Goal: Obtain resource: Download file/media

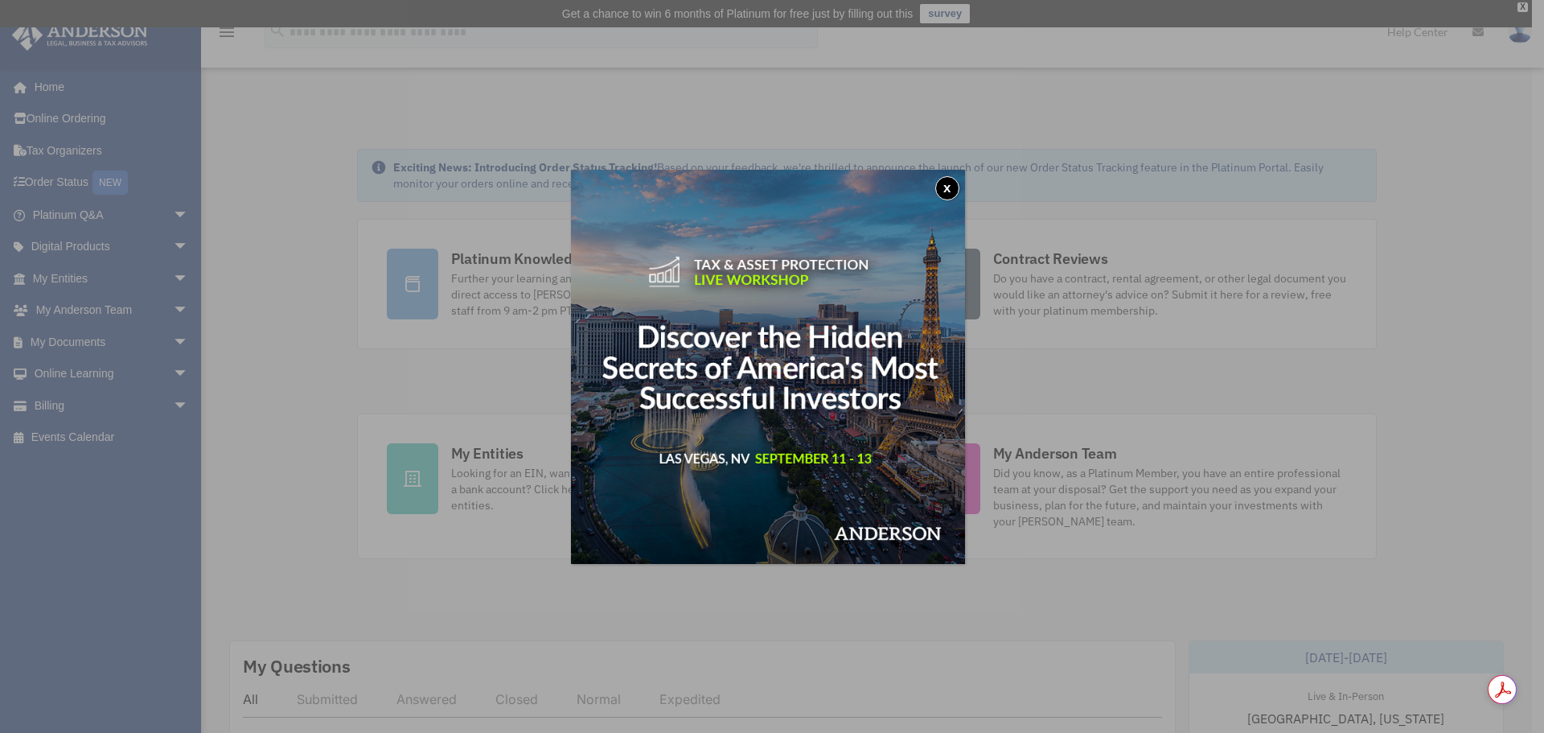
click at [951, 187] on button "x" at bounding box center [947, 188] width 24 height 24
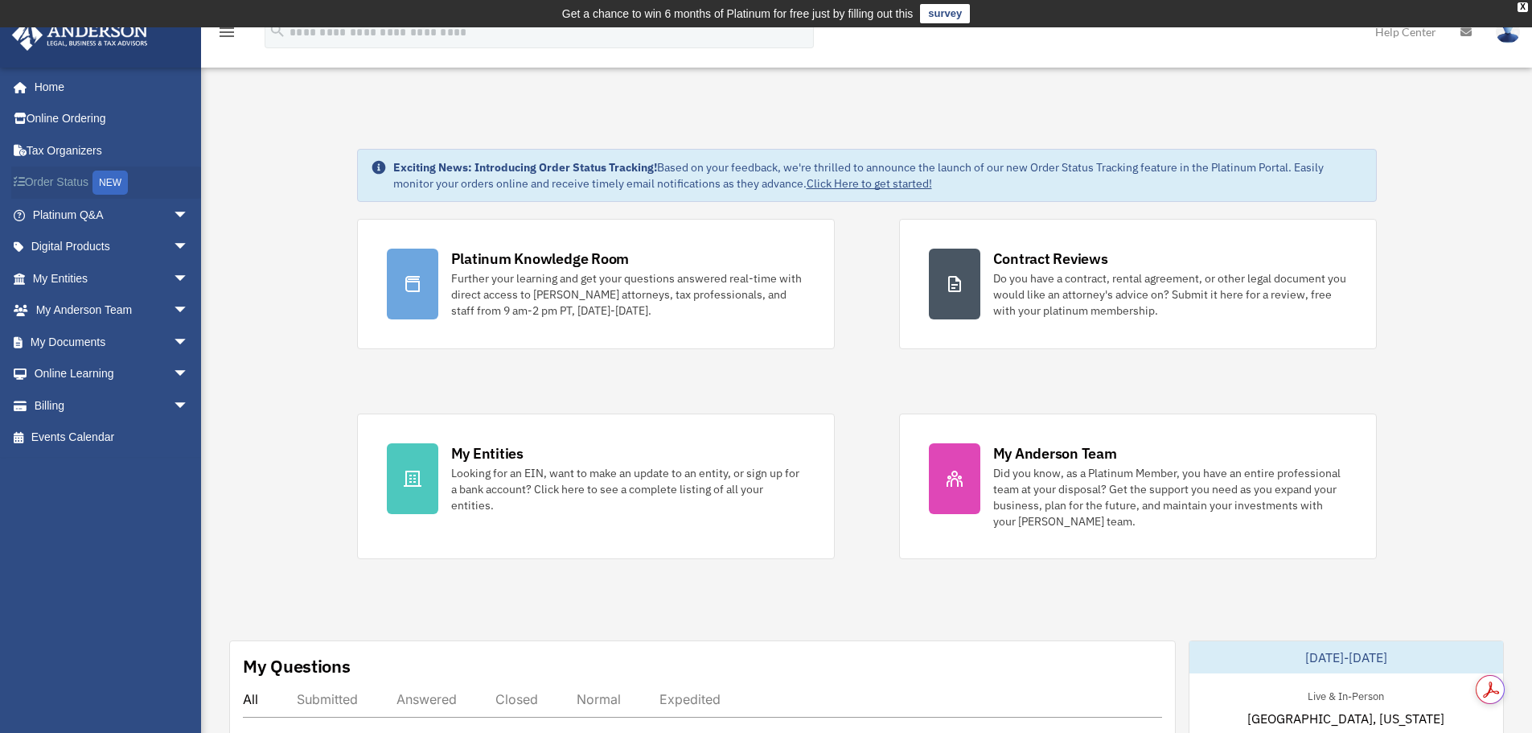
click at [56, 181] on link "Order Status NEW" at bounding box center [112, 182] width 202 height 33
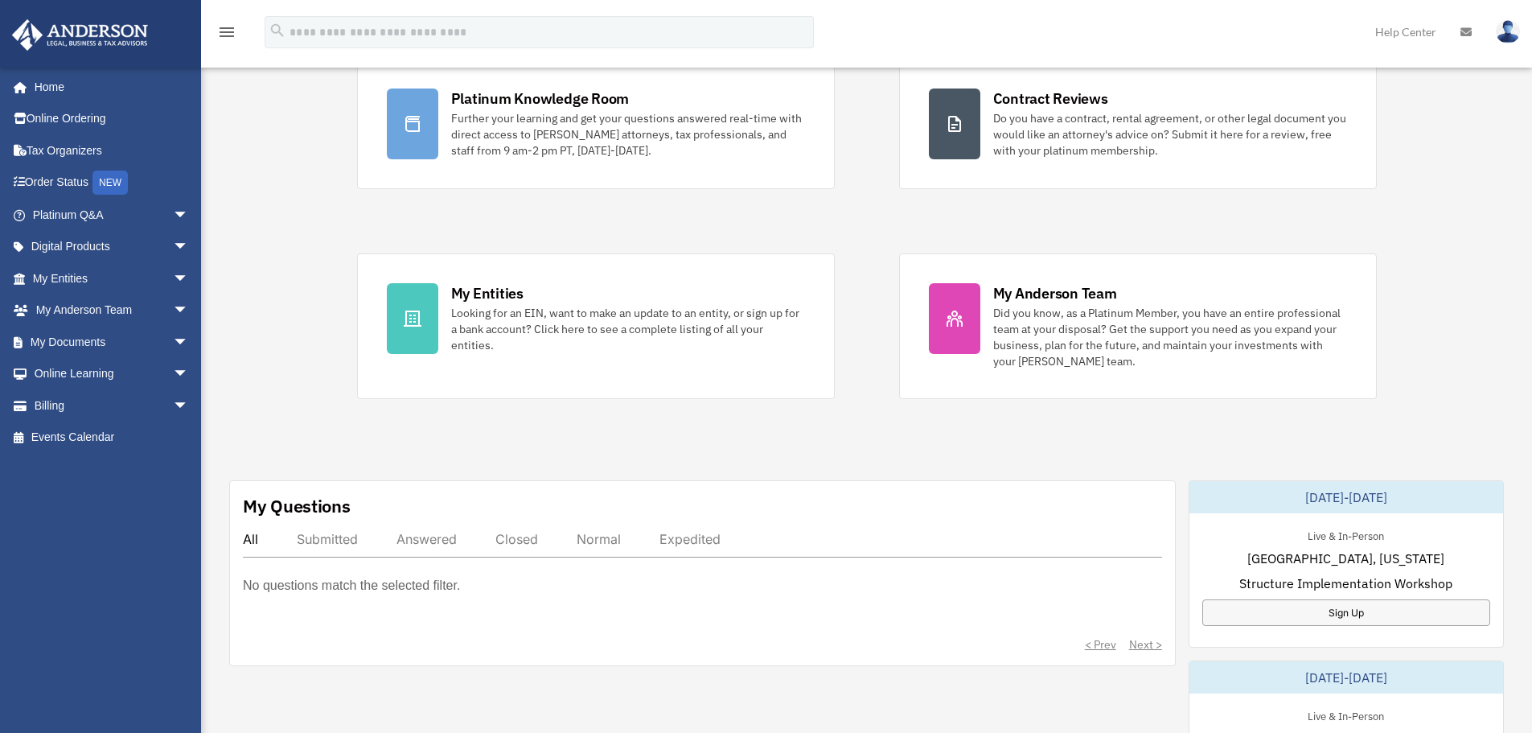
scroll to position [174, 0]
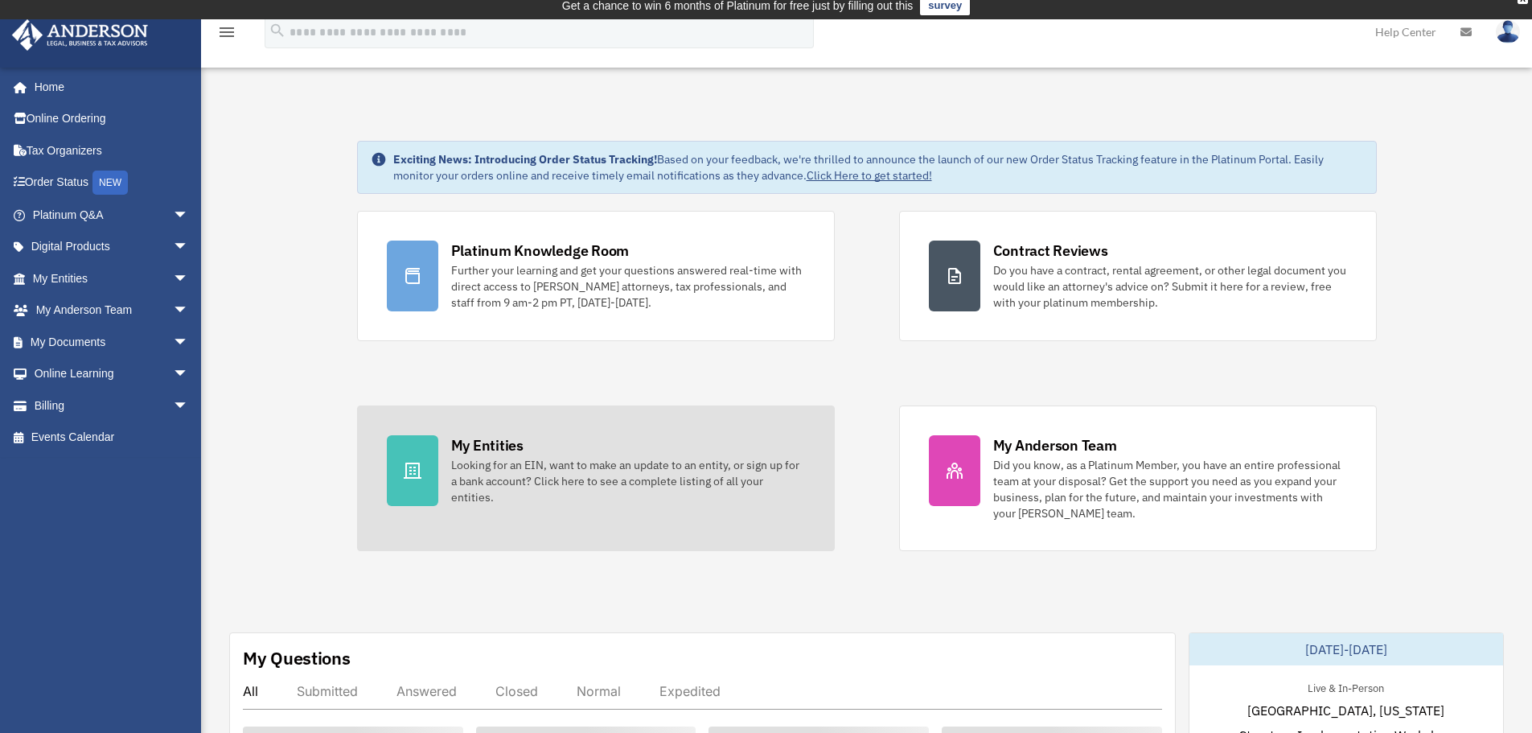
scroll to position [6, 0]
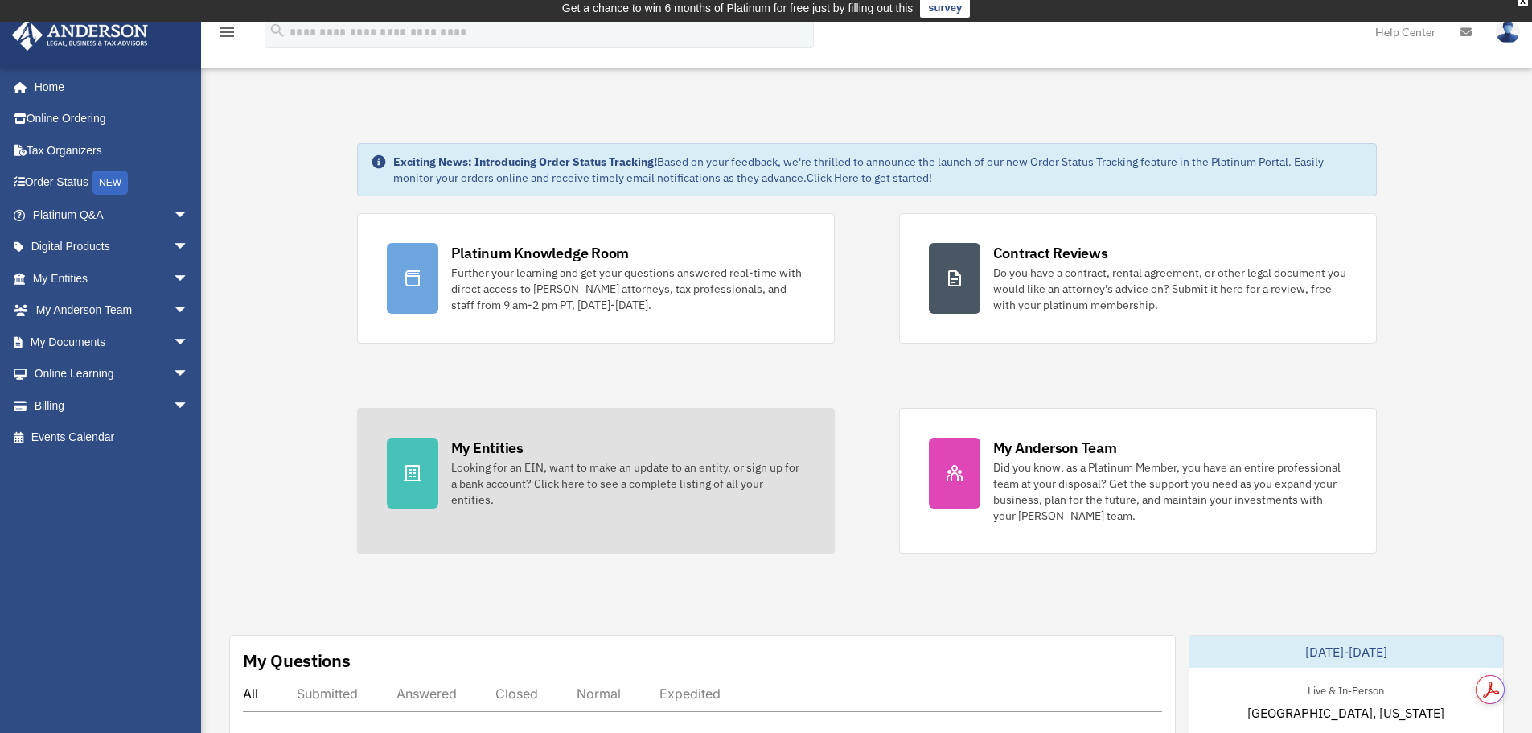
click at [437, 485] on div at bounding box center [412, 472] width 51 height 71
click at [429, 455] on div at bounding box center [412, 472] width 51 height 71
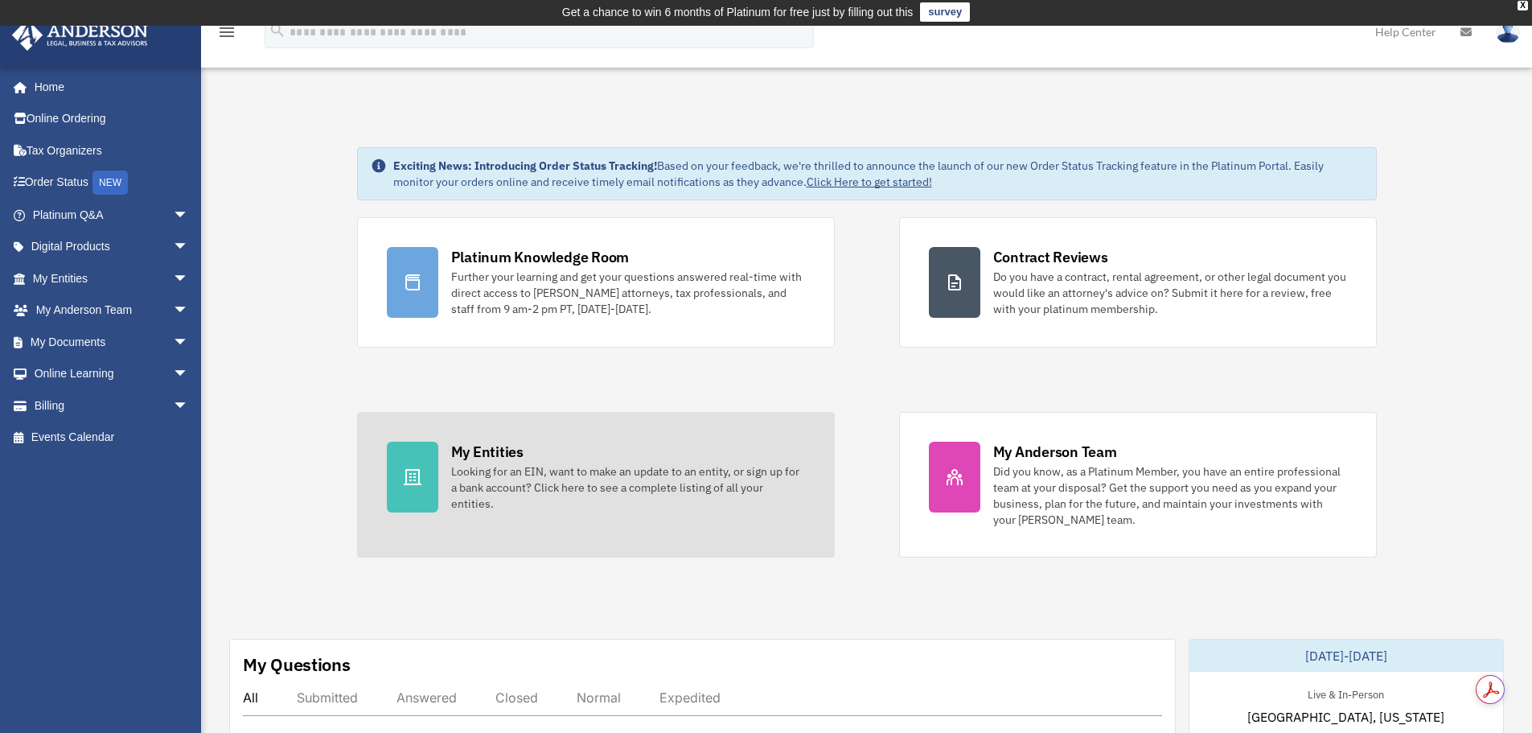
scroll to position [0, 0]
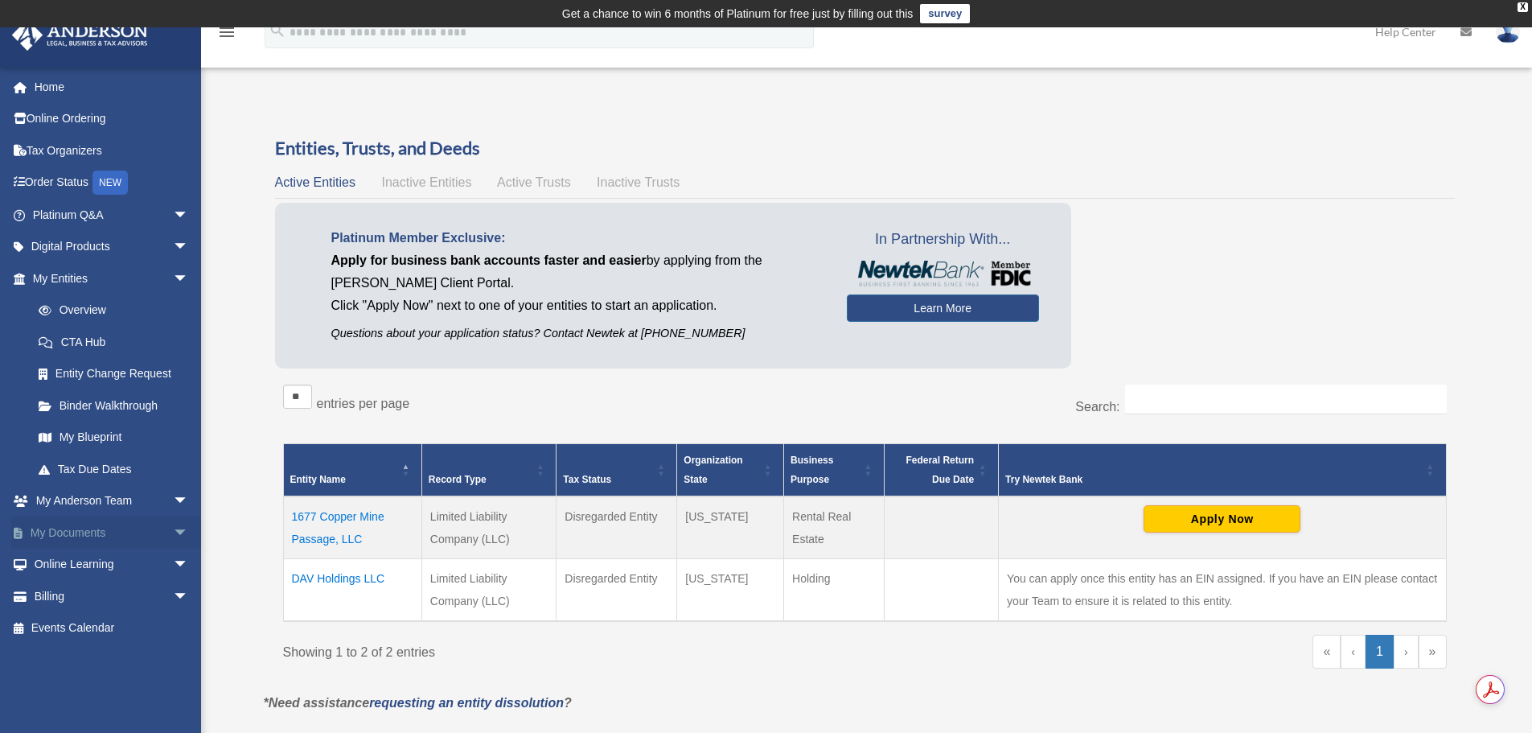
click at [79, 534] on link "My Documents arrow_drop_down" at bounding box center [112, 532] width 202 height 32
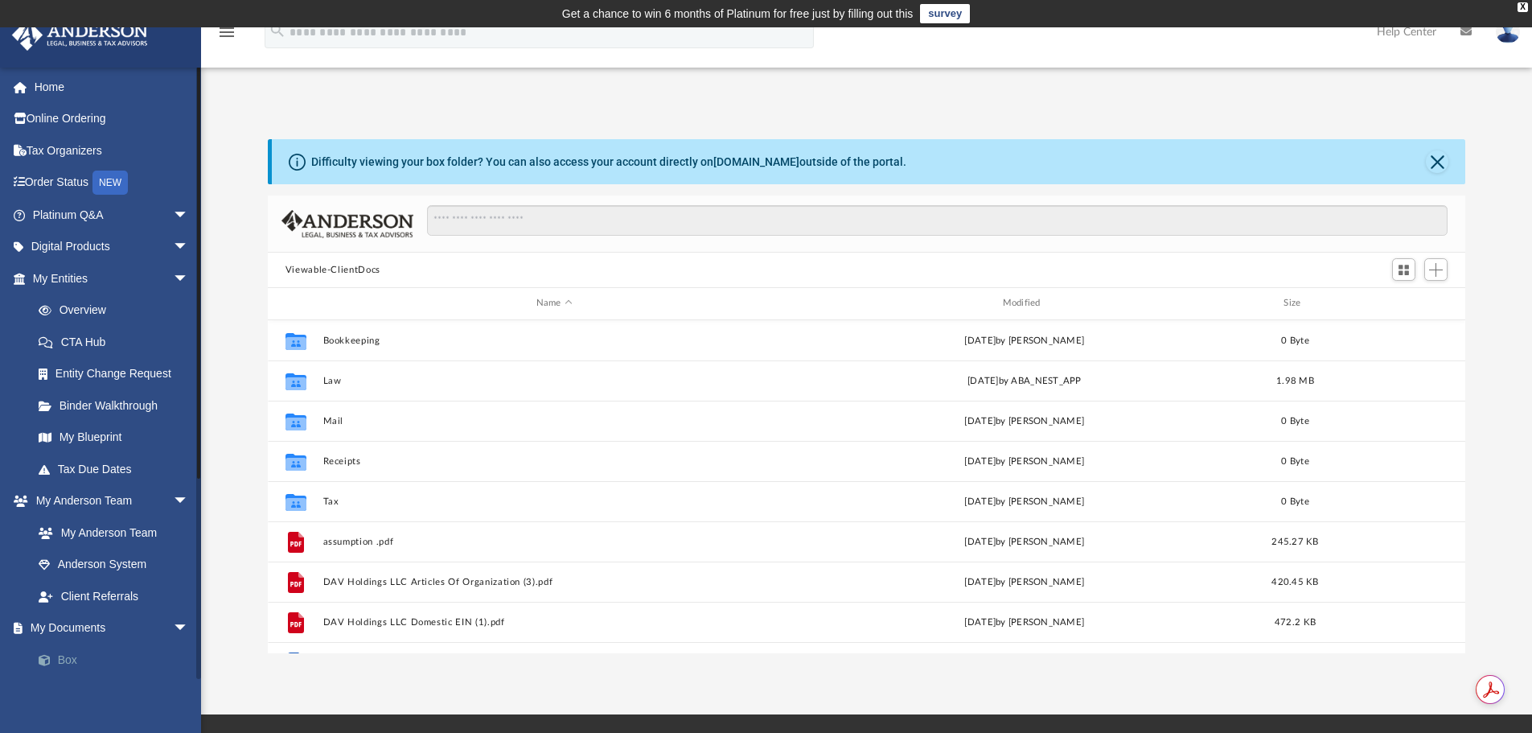
click at [60, 666] on link "Box" at bounding box center [118, 659] width 191 height 32
click at [107, 404] on link "Binder Walkthrough" at bounding box center [118, 405] width 191 height 32
click at [121, 404] on link "Binder Walkthrough" at bounding box center [118, 405] width 191 height 32
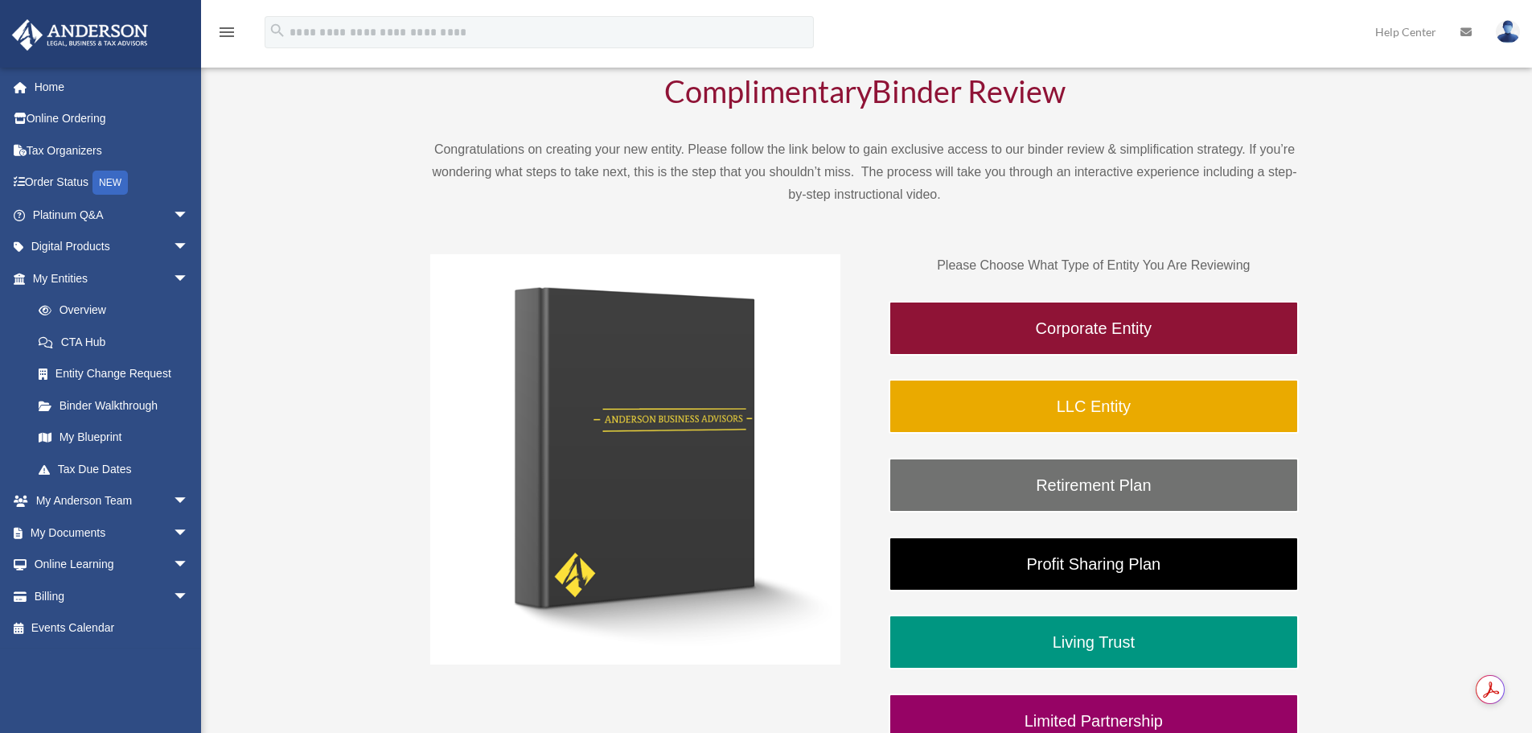
scroll to position [80, 0]
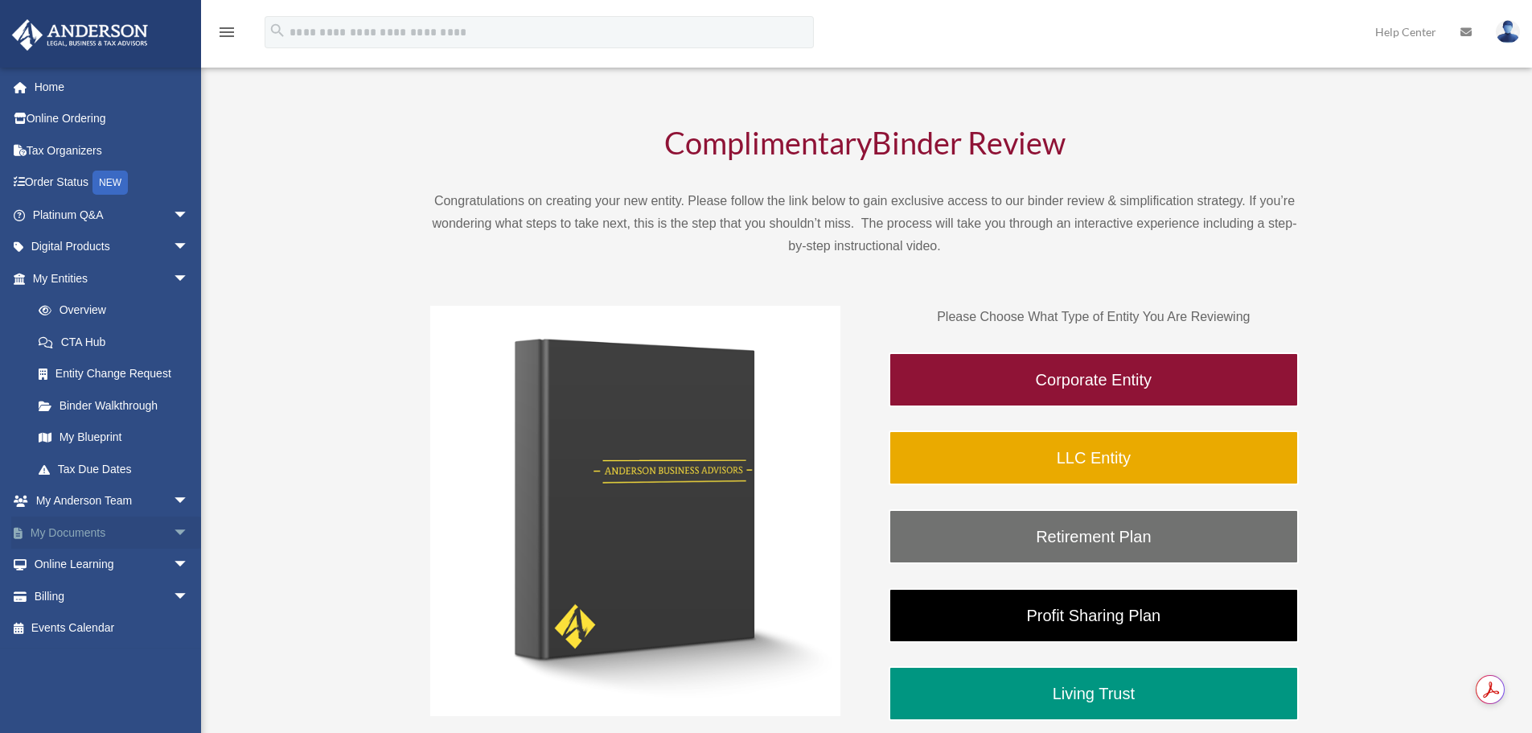
click at [173, 532] on span "arrow_drop_down" at bounding box center [189, 532] width 32 height 33
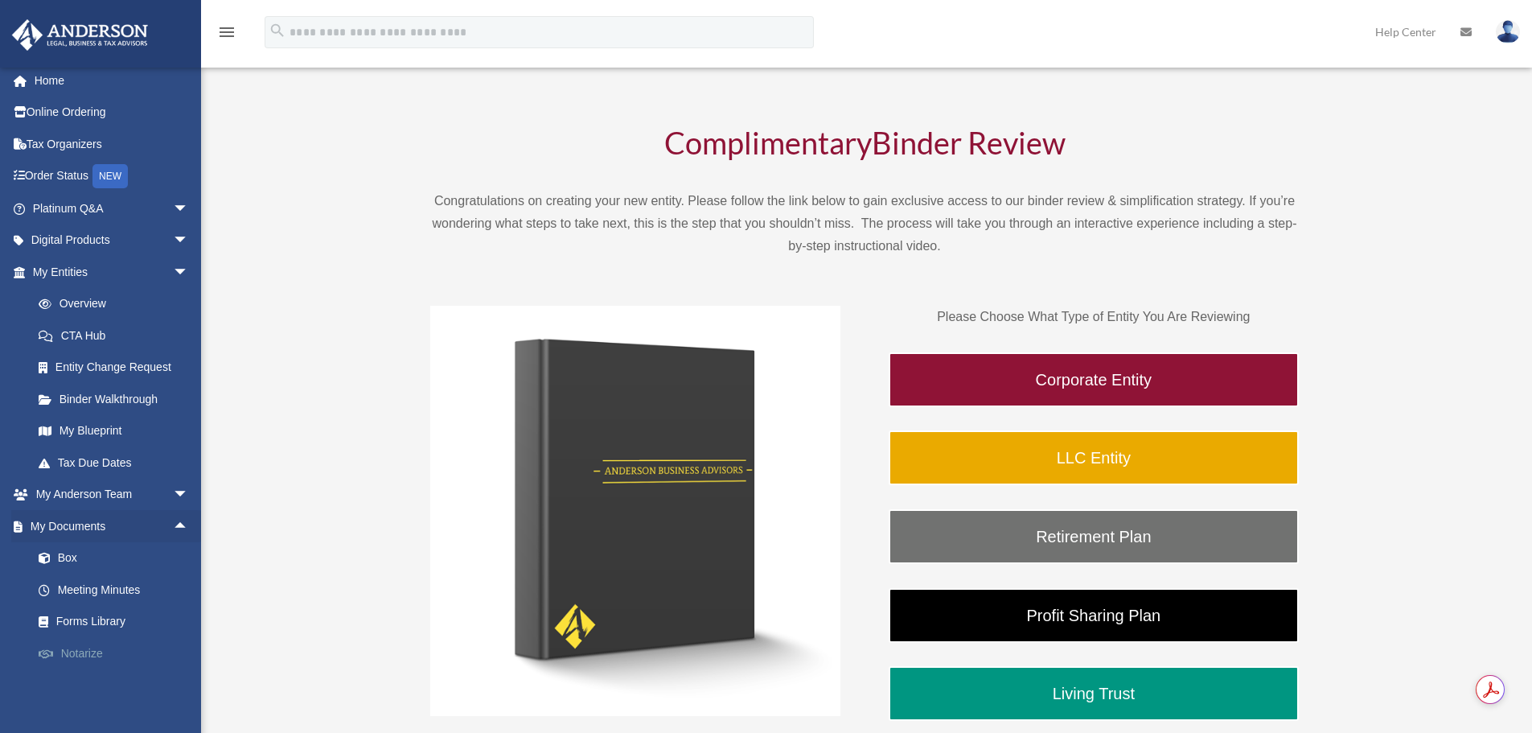
scroll to position [0, 0]
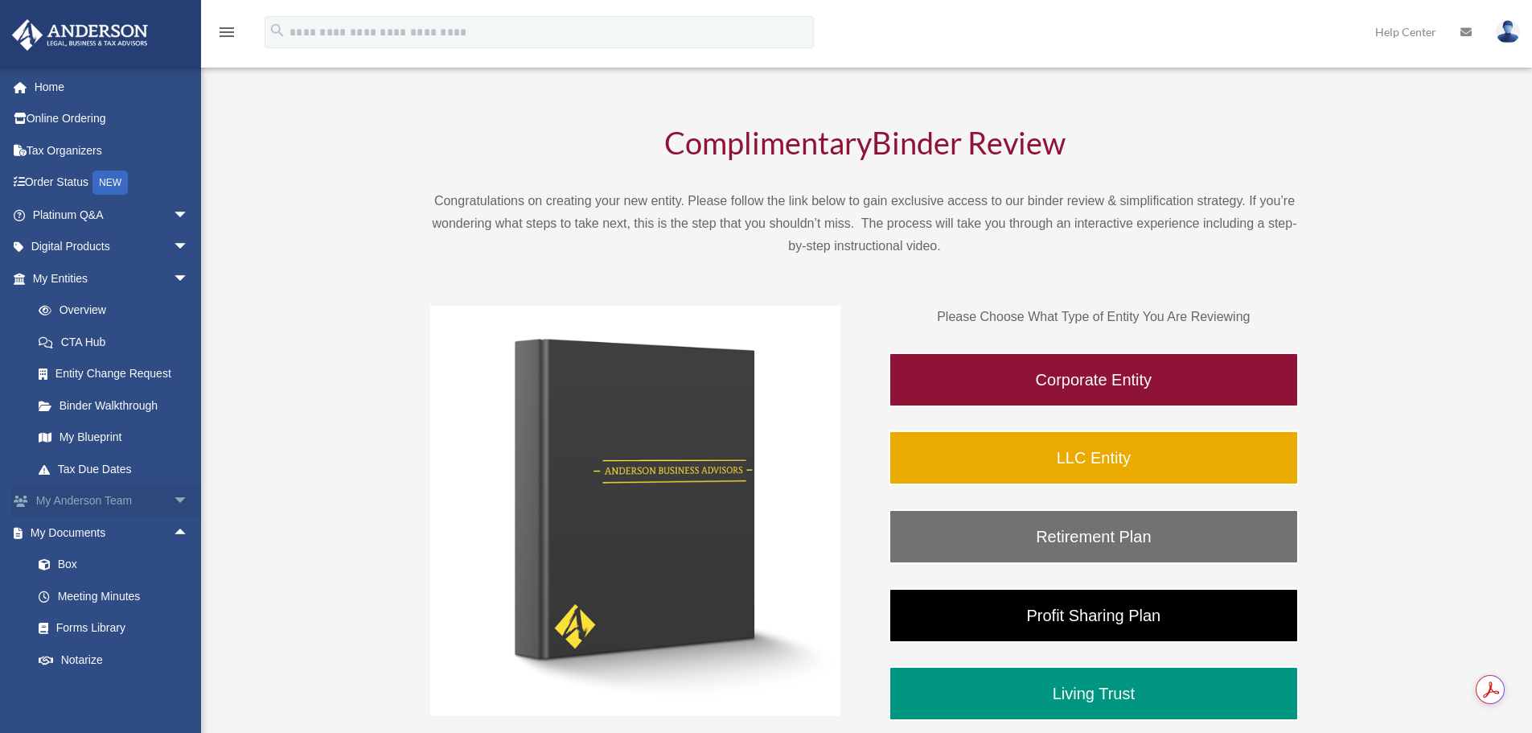
click at [173, 500] on span "arrow_drop_down" at bounding box center [189, 501] width 32 height 33
click at [173, 500] on span "arrow_drop_up" at bounding box center [189, 501] width 32 height 33
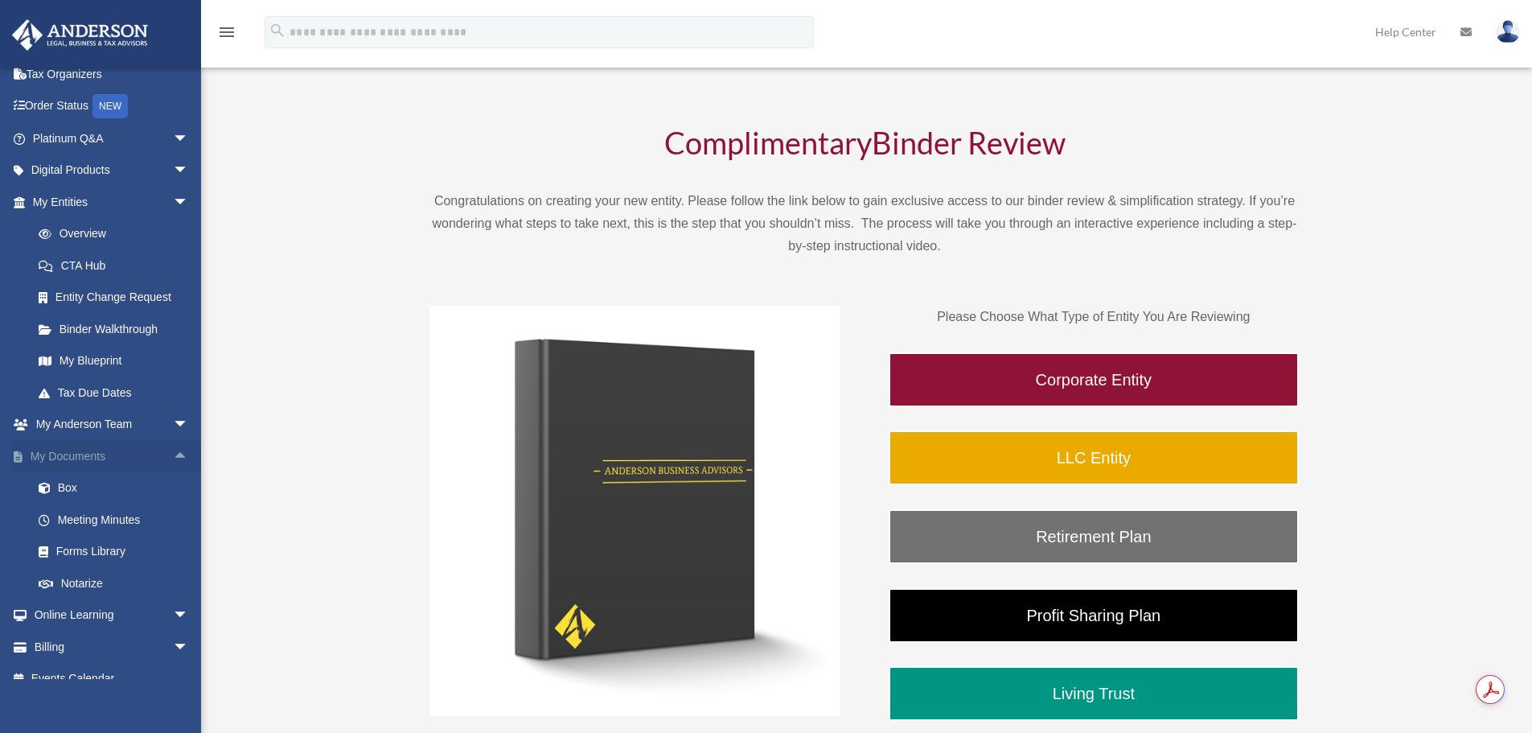
scroll to position [96, 0]
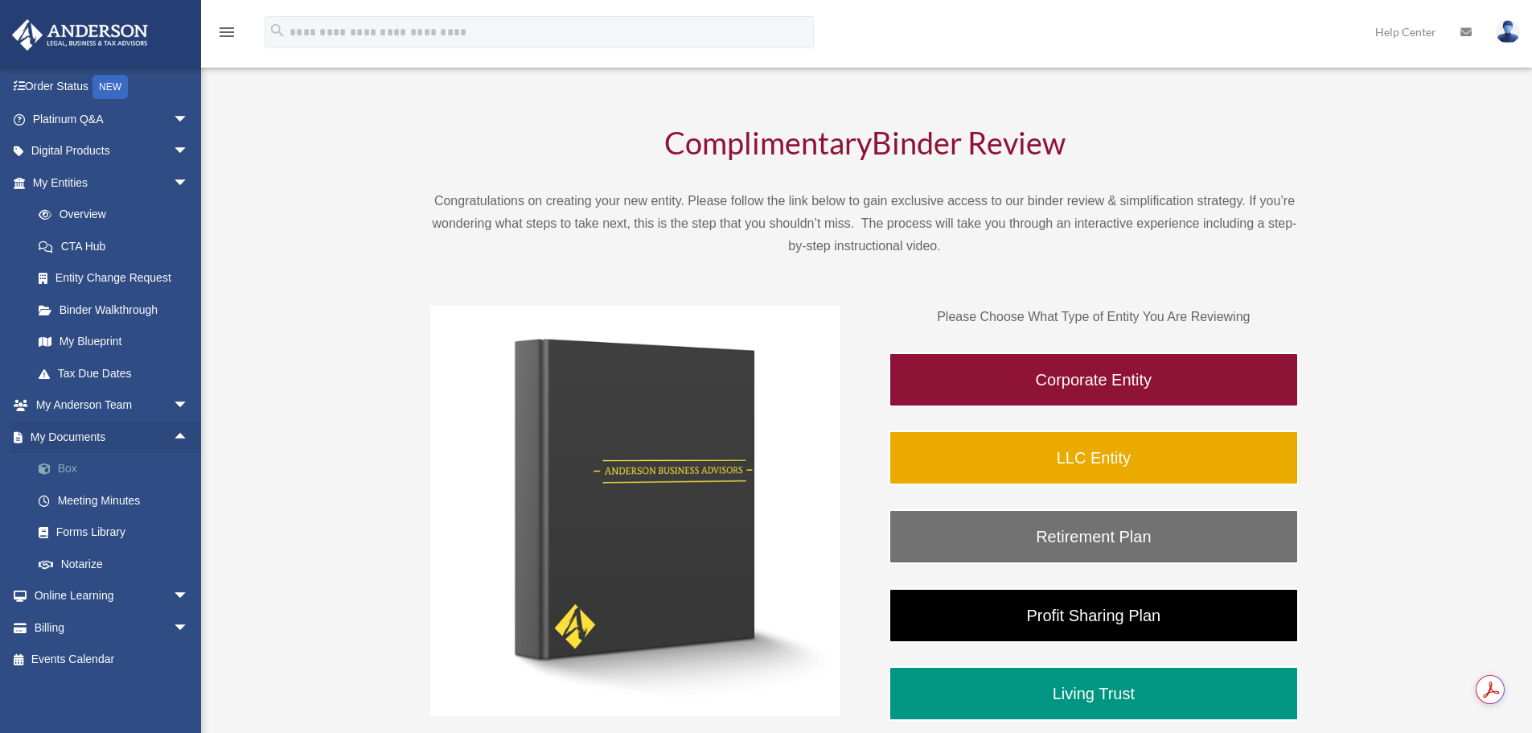
click at [80, 474] on link "Box" at bounding box center [118, 469] width 191 height 32
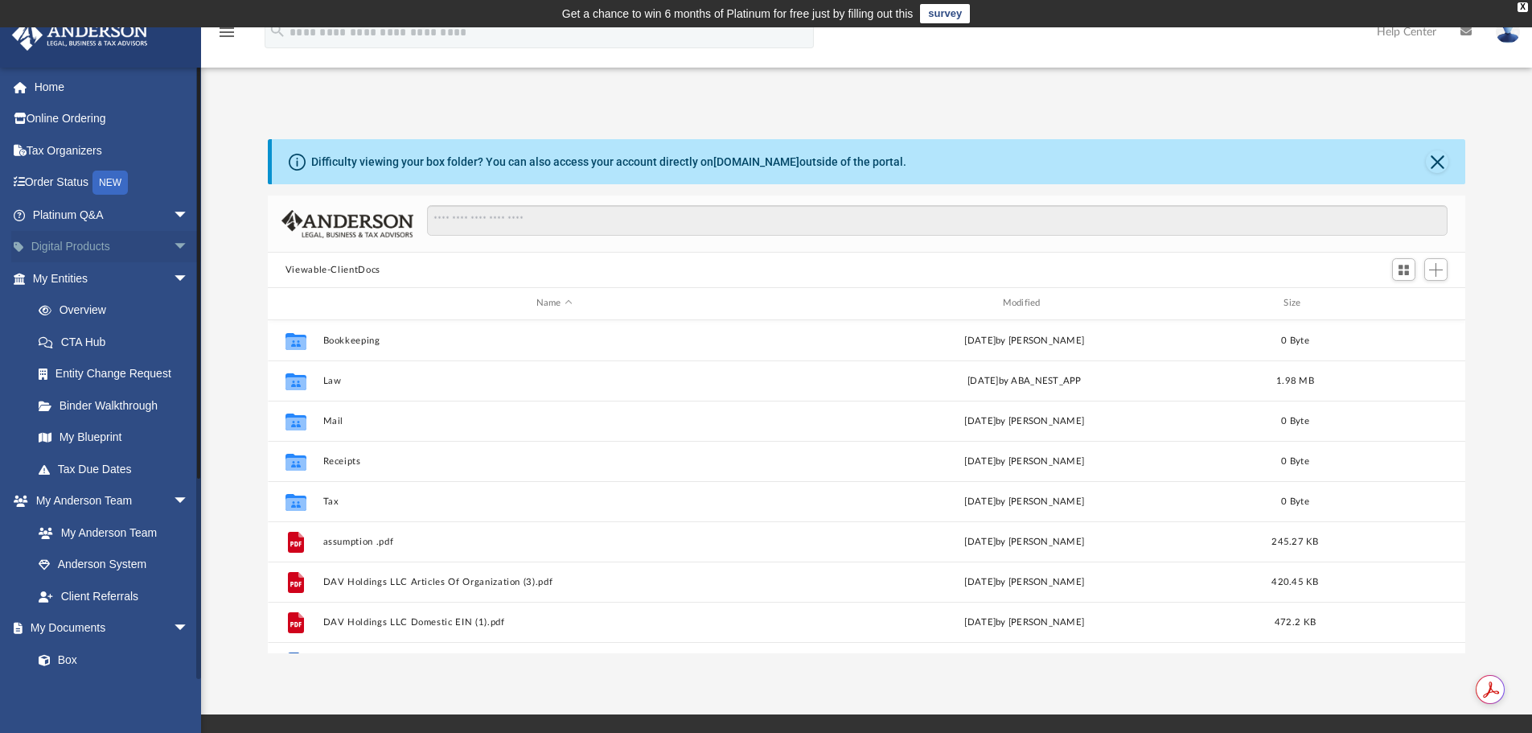
click at [173, 246] on span "arrow_drop_down" at bounding box center [189, 247] width 32 height 33
click at [173, 253] on span "arrow_drop_up" at bounding box center [189, 247] width 32 height 33
click at [72, 187] on link "Order Status NEW" at bounding box center [112, 182] width 202 height 33
click at [82, 149] on link "Tax Organizers" at bounding box center [112, 150] width 202 height 32
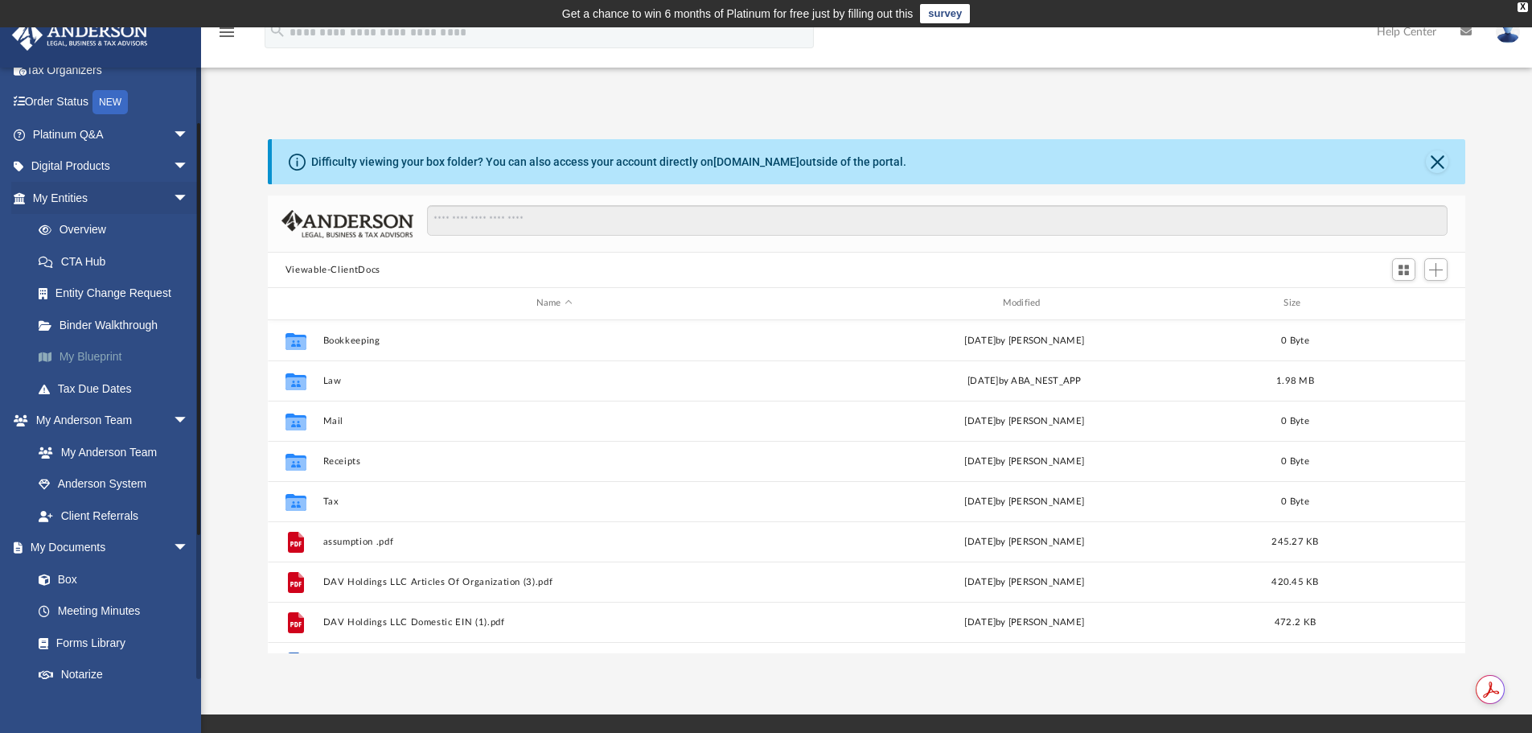
scroll to position [354, 1185]
click at [116, 354] on link "My Blueprint" at bounding box center [118, 357] width 191 height 32
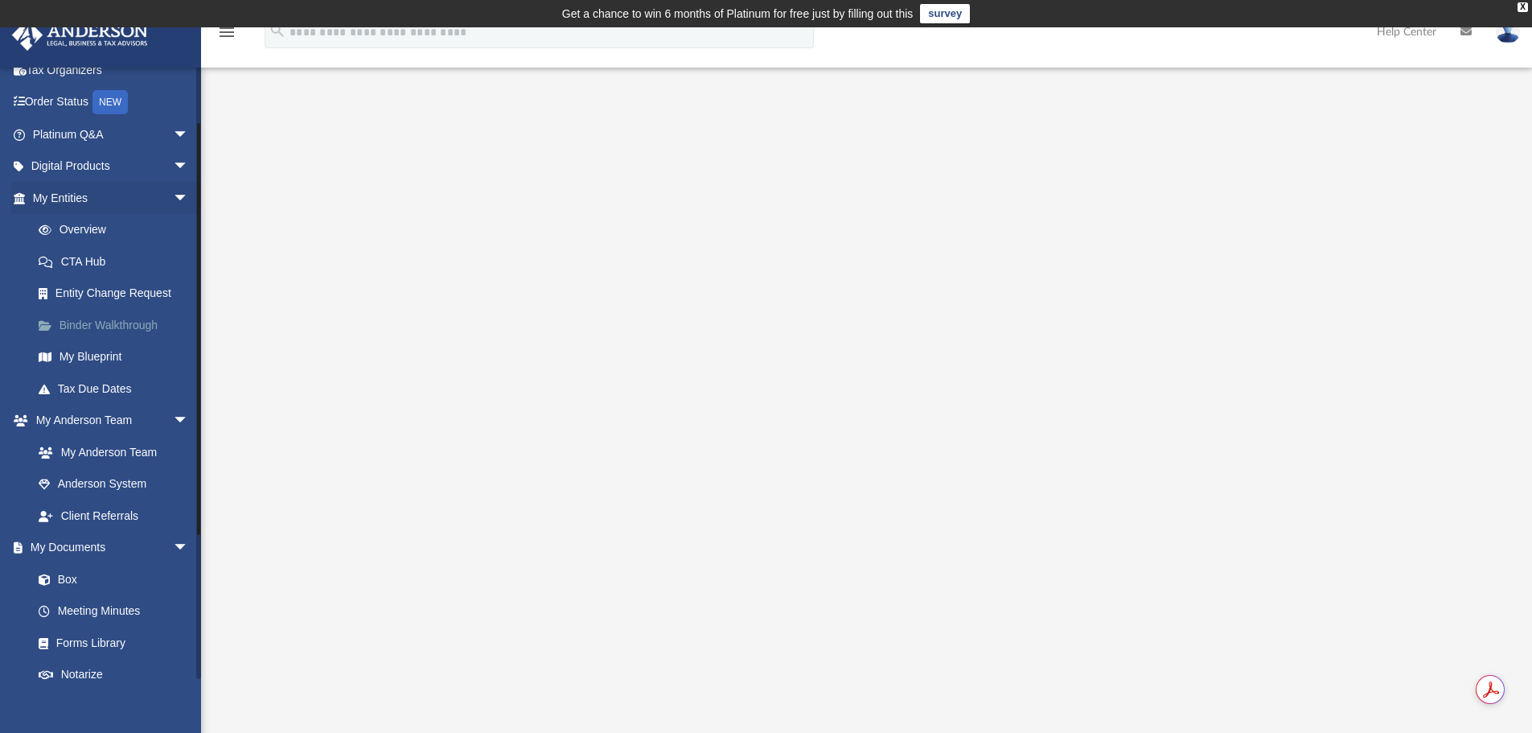
click at [98, 326] on link "Binder Walkthrough" at bounding box center [118, 325] width 191 height 32
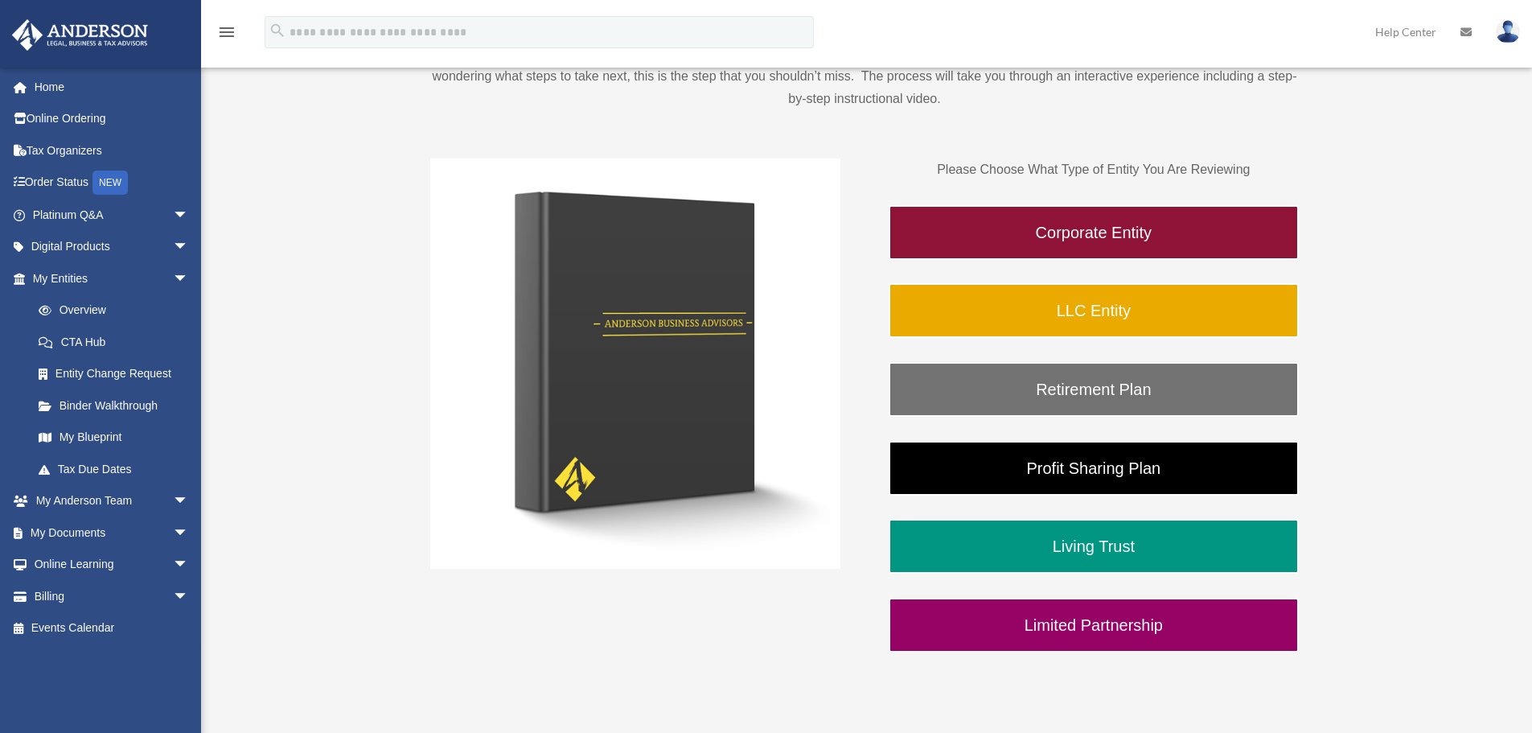
scroll to position [241, 0]
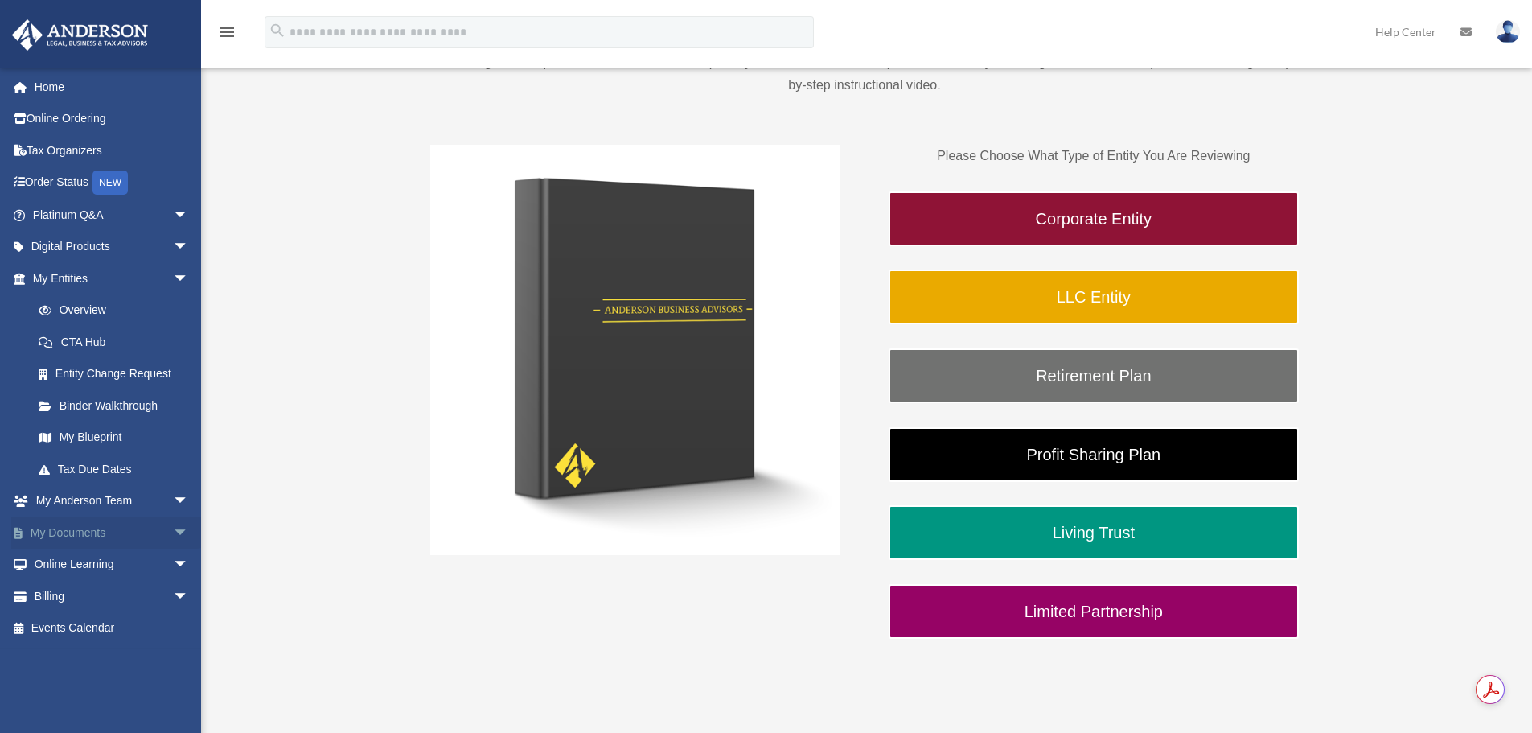
click at [102, 532] on link "My Documents arrow_drop_down" at bounding box center [112, 532] width 202 height 32
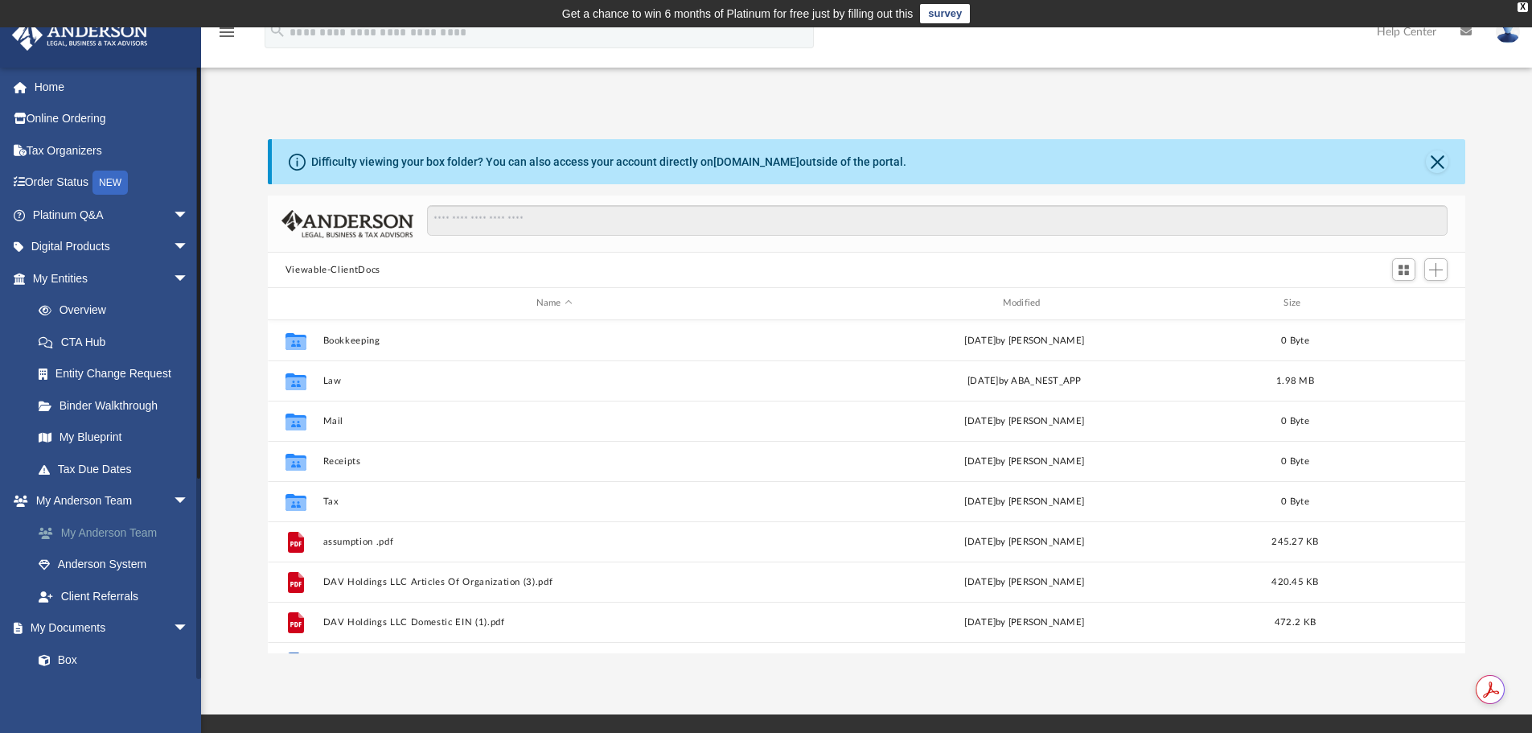
scroll to position [354, 1185]
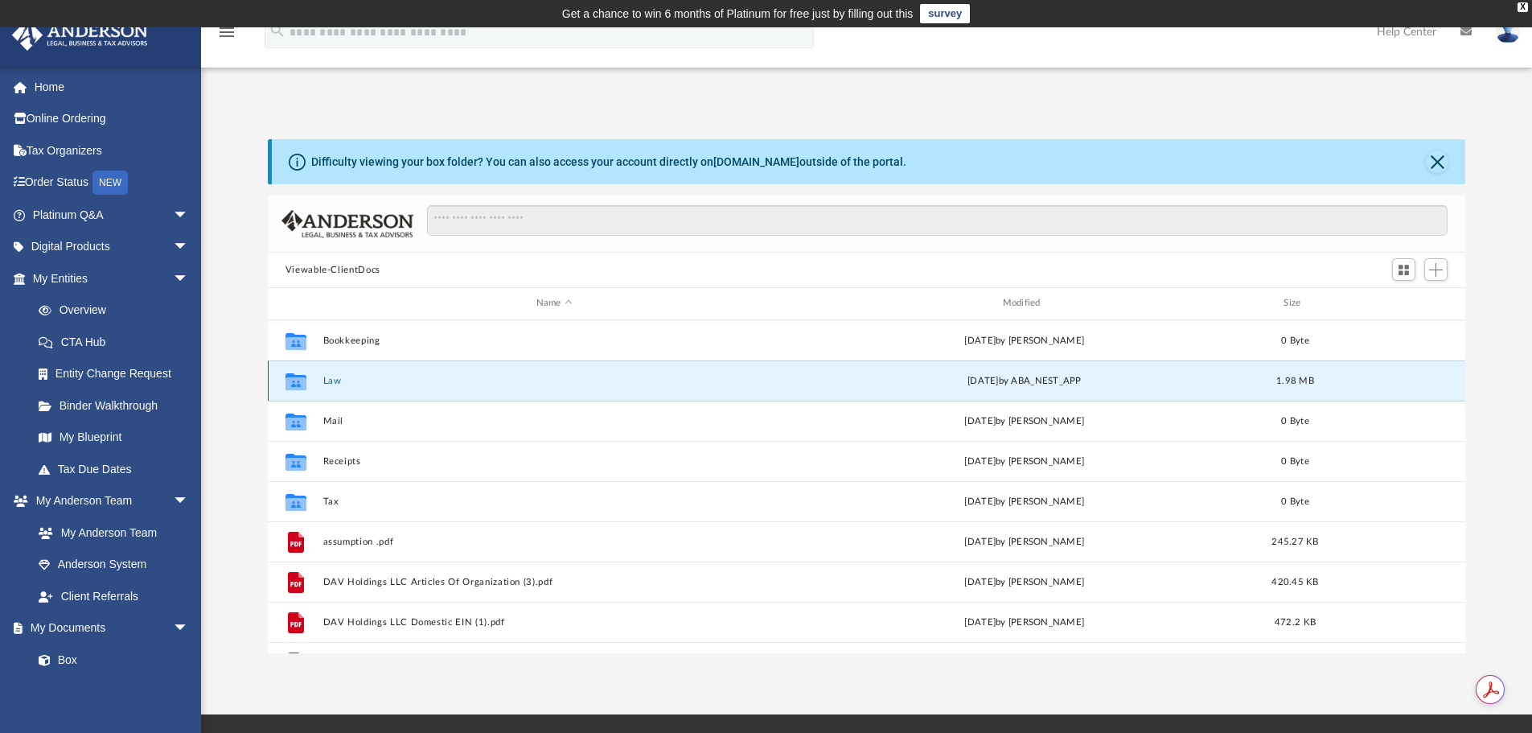
click at [326, 381] on button "Law" at bounding box center [553, 381] width 463 height 10
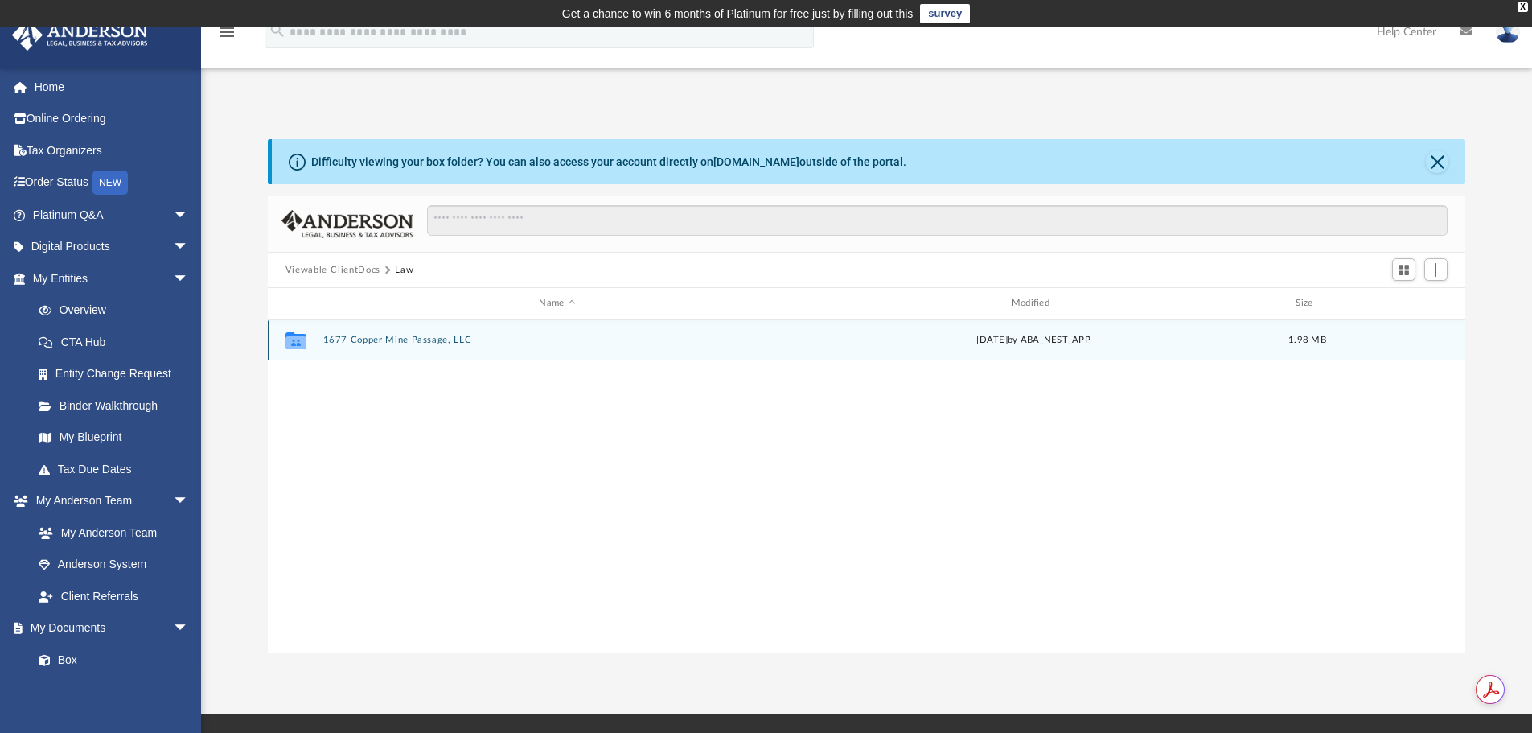
click at [403, 337] on button "1677 Copper Mine Passage, LLC" at bounding box center [556, 340] width 469 height 10
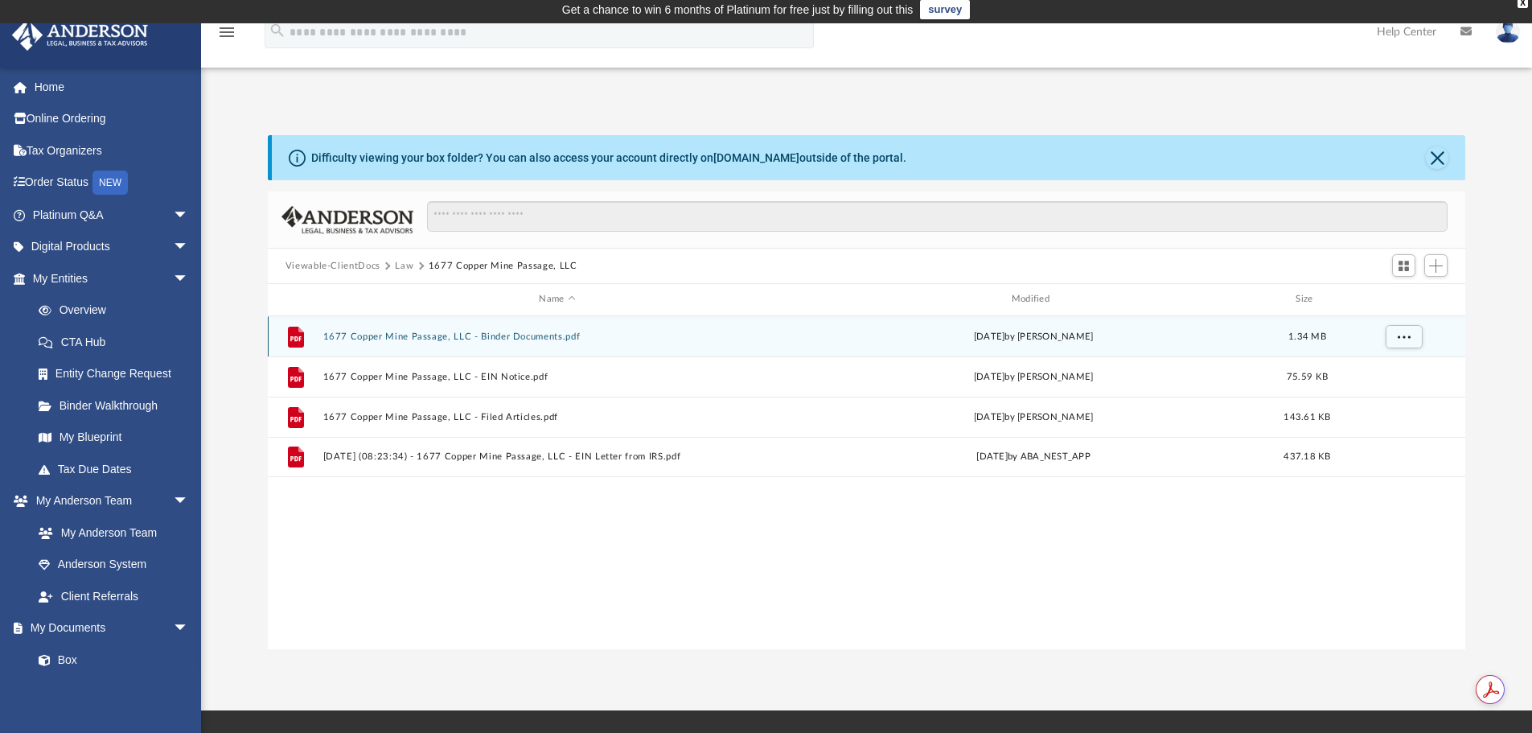
scroll to position [0, 0]
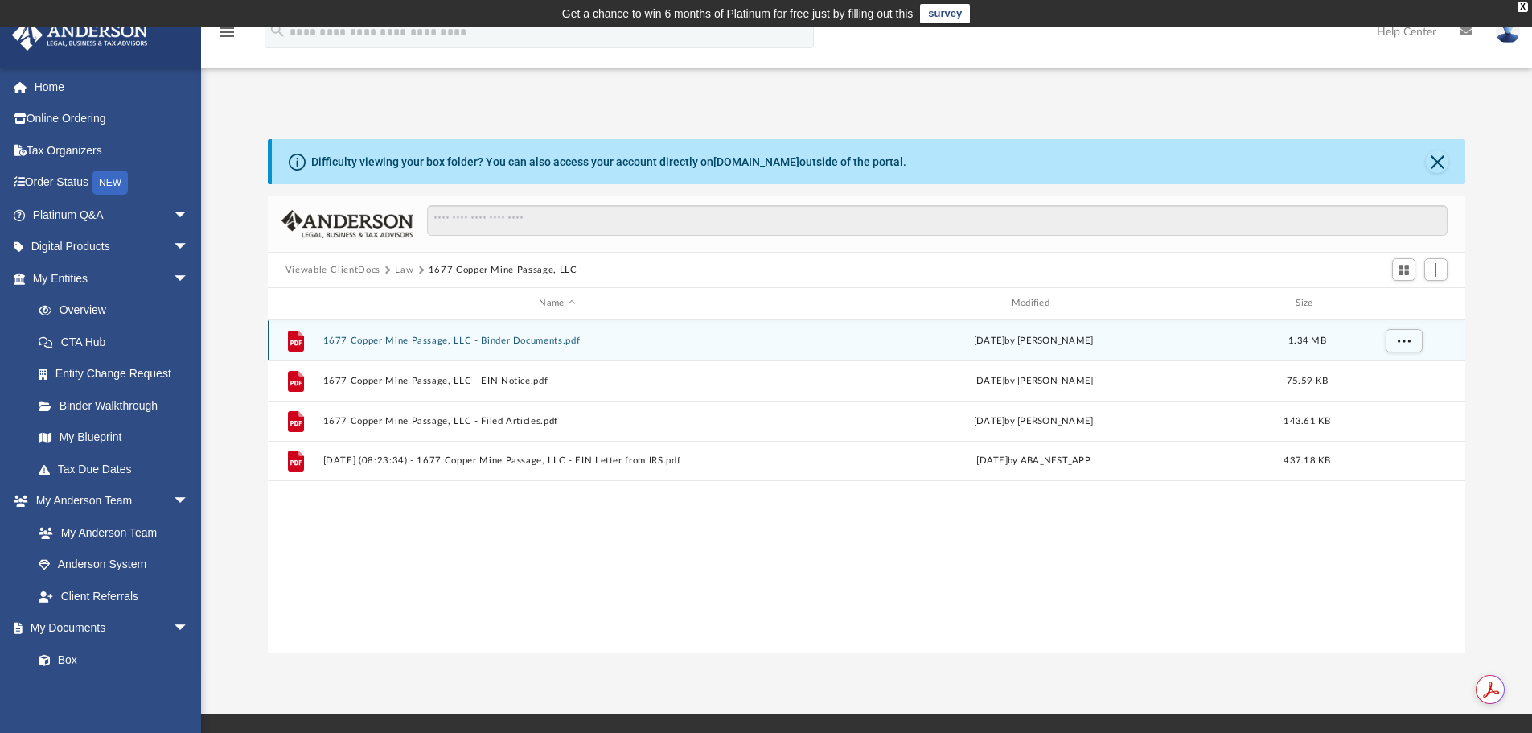
click at [527, 337] on button "1677 Copper Mine Passage, LLC - Binder Documents.pdf" at bounding box center [556, 340] width 469 height 10
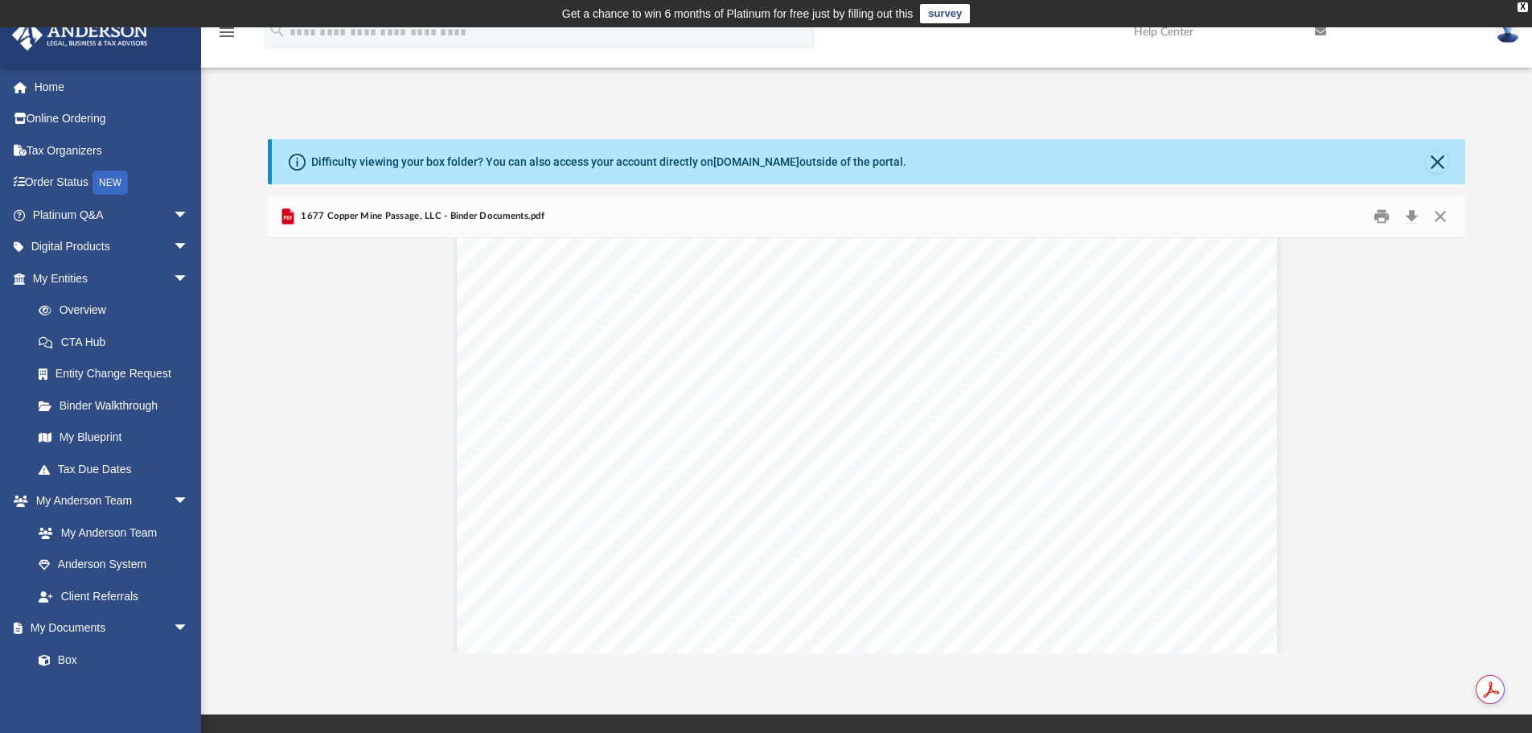
scroll to position [8765, 0]
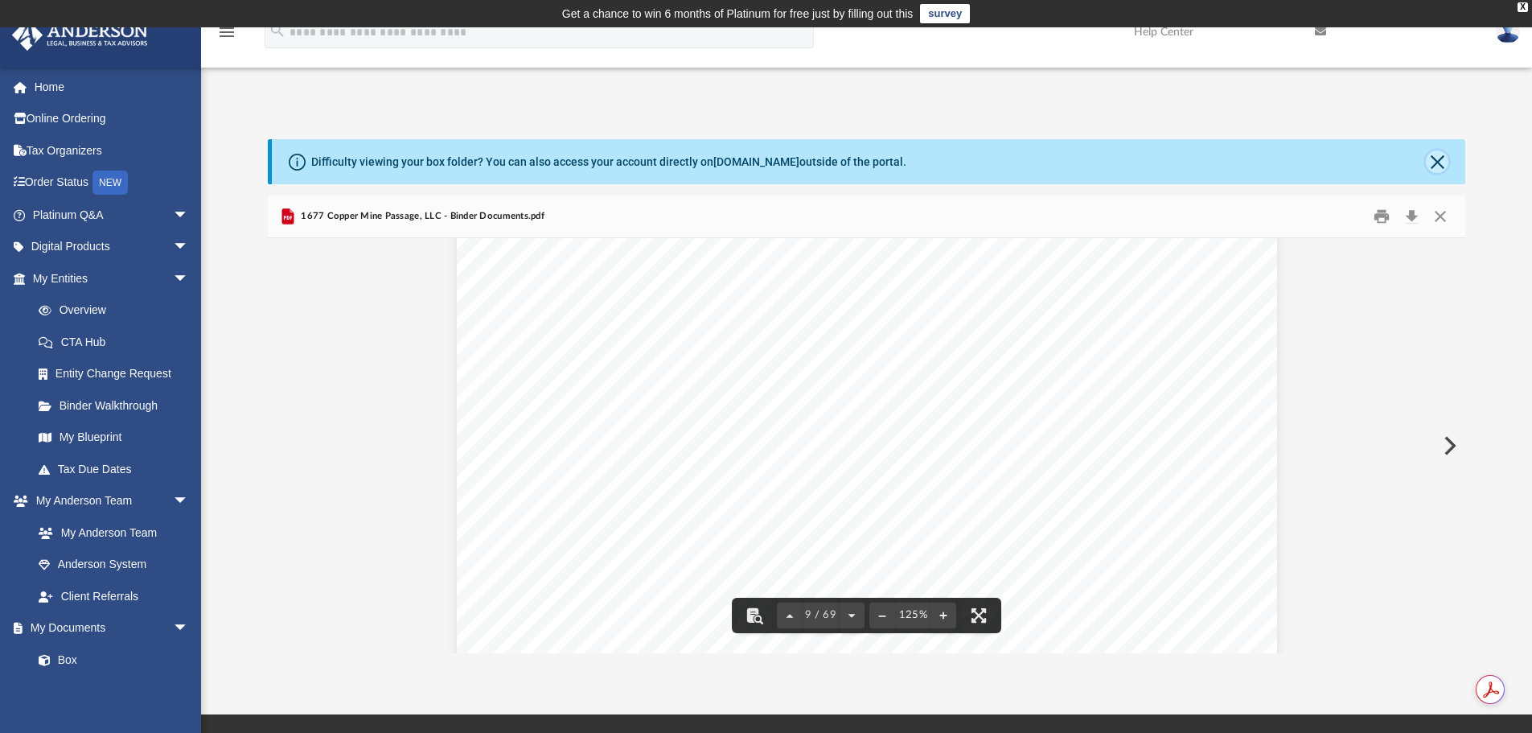
click at [1434, 151] on button "Close" at bounding box center [1437, 161] width 23 height 23
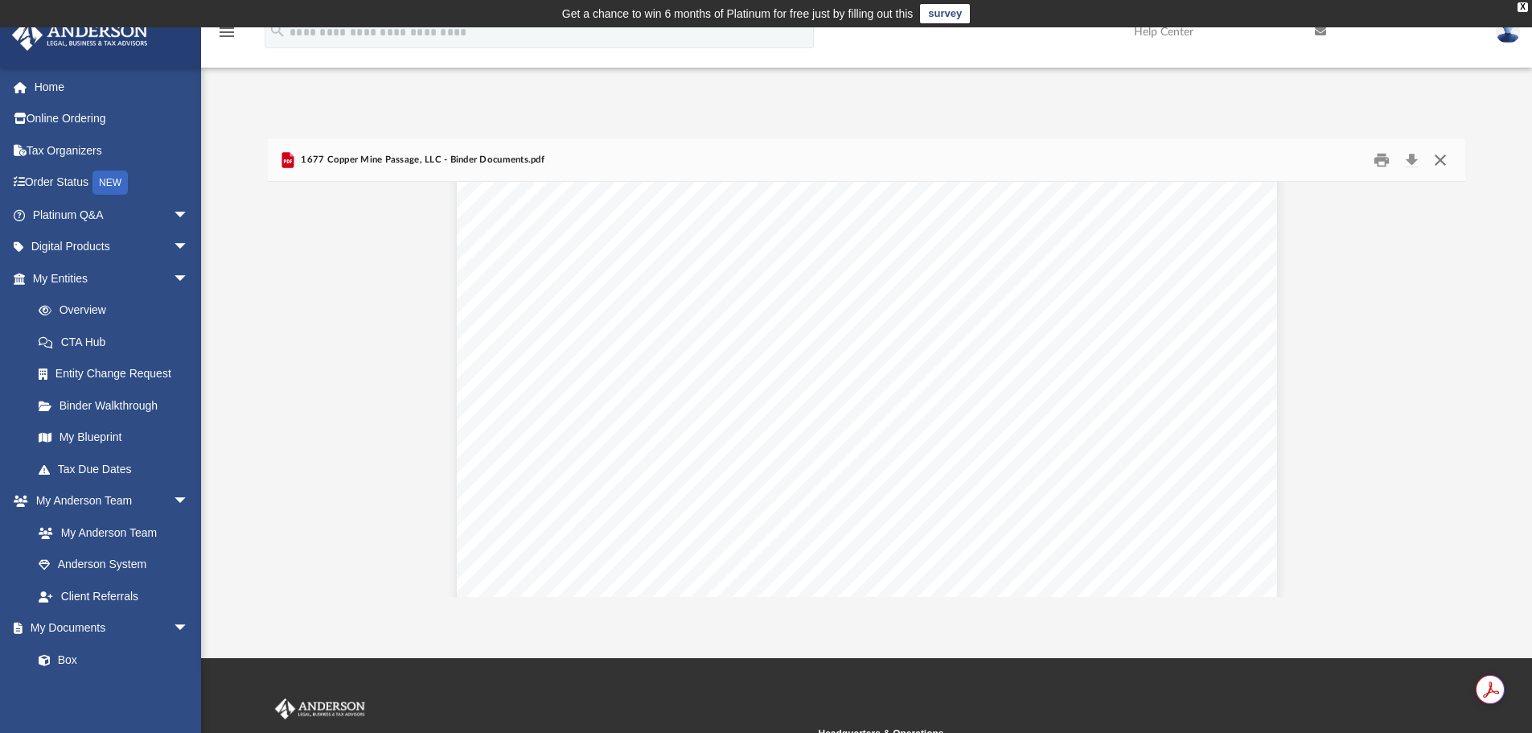
click at [1443, 161] on button "Close" at bounding box center [1440, 160] width 29 height 25
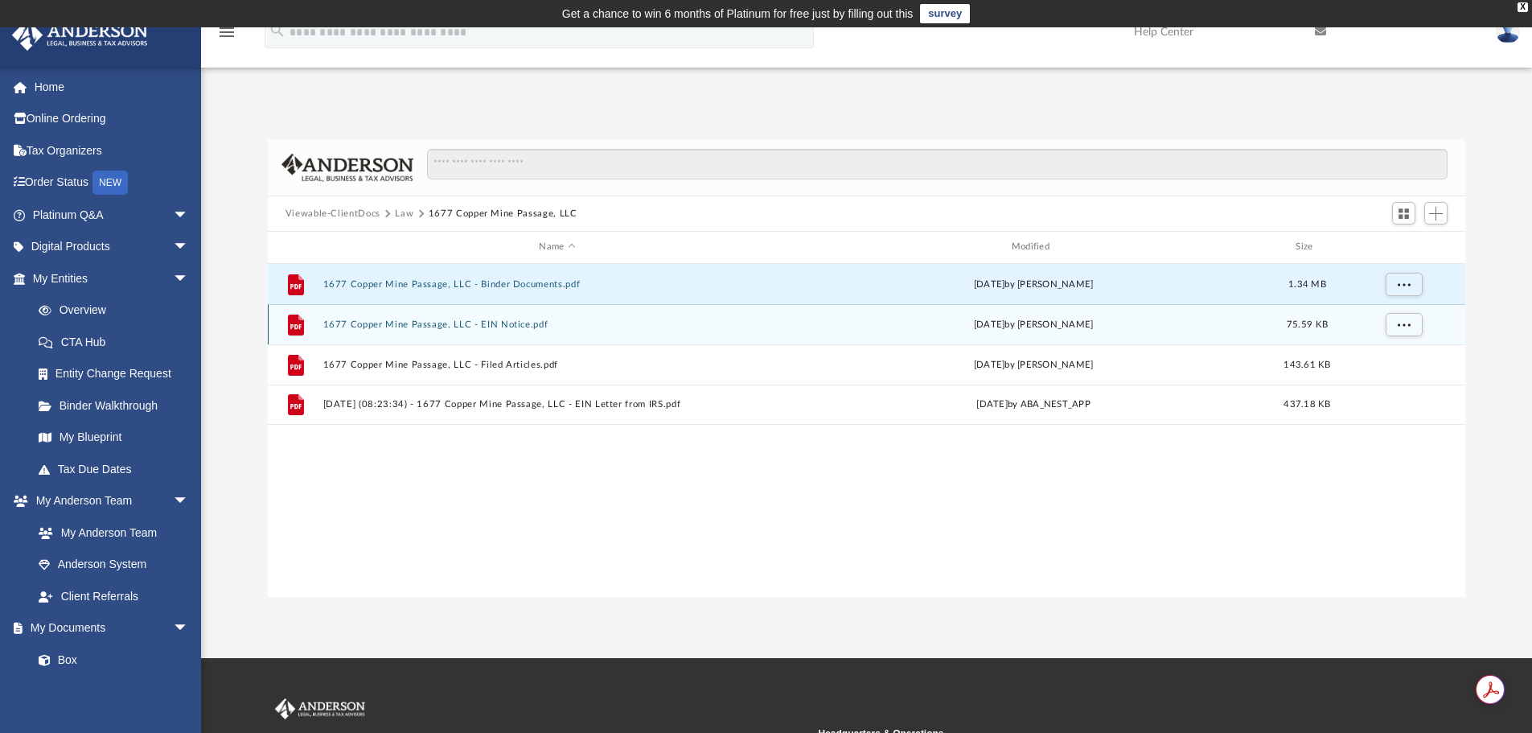
click at [518, 326] on button "1677 Copper Mine Passage, LLC - EIN Notice.pdf" at bounding box center [556, 324] width 469 height 10
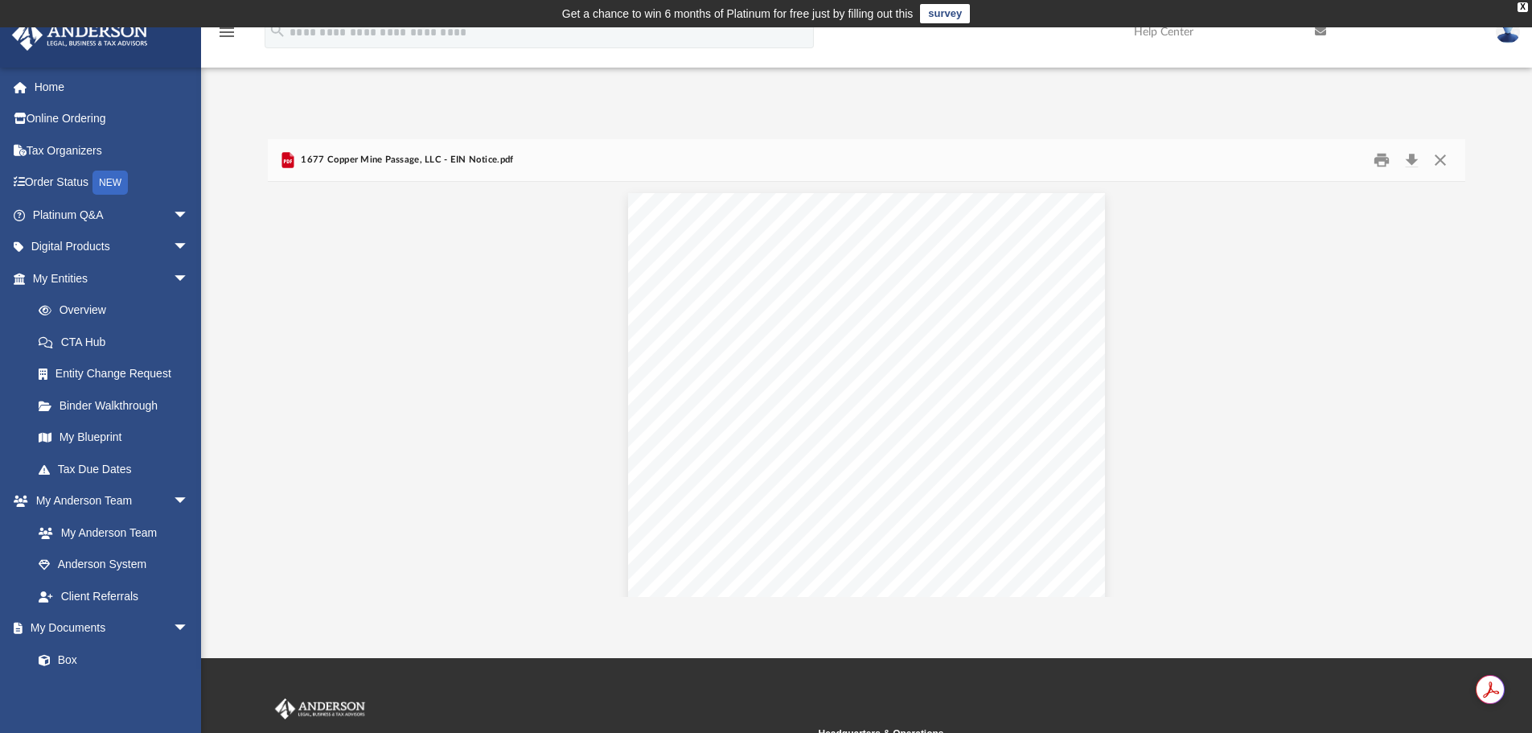
scroll to position [0, 0]
click at [1440, 163] on button "Close" at bounding box center [1440, 160] width 29 height 25
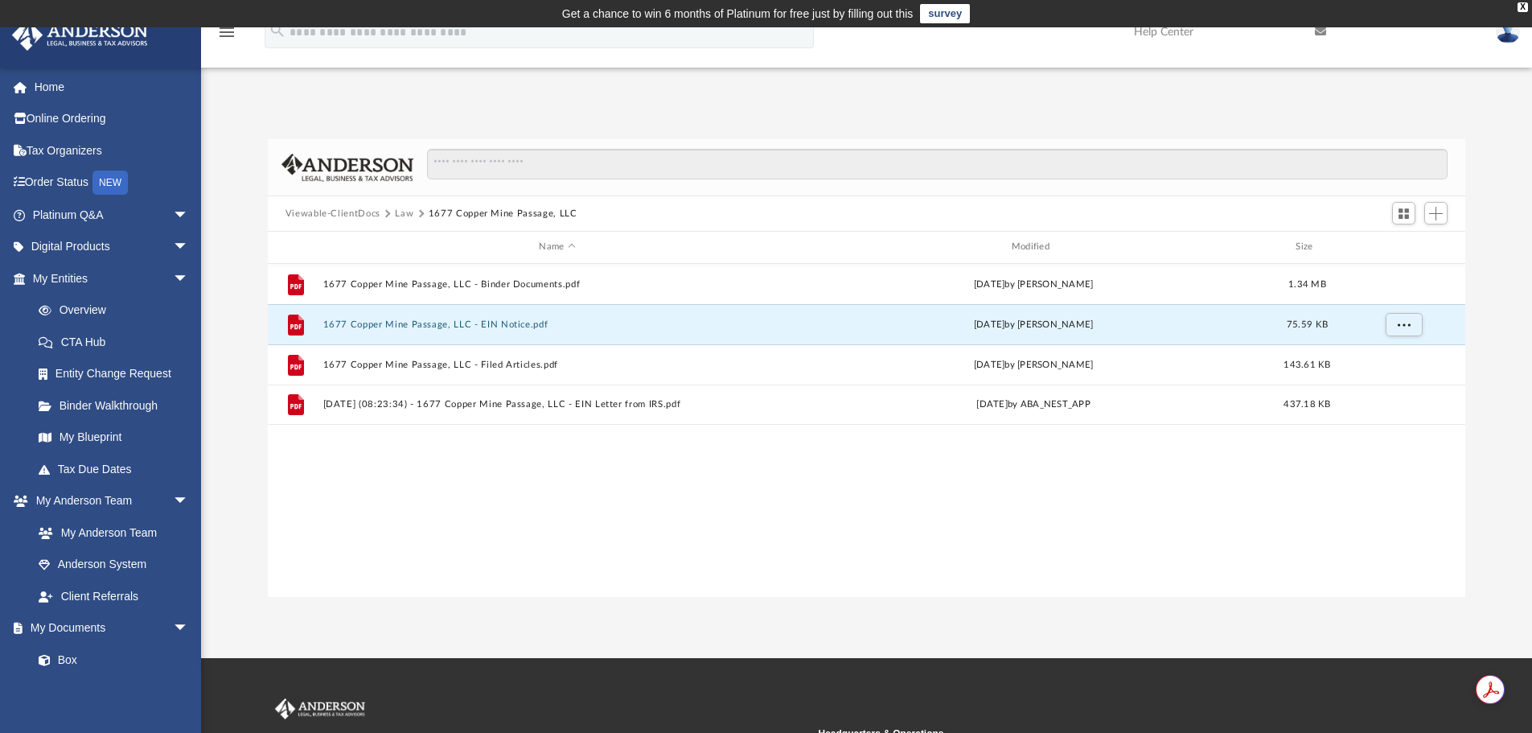
click at [363, 511] on div "File 1677 Copper Mine Passage, LLC - Binder Documents.pdf [DATE] by [PERSON_NAM…" at bounding box center [867, 430] width 1198 height 333
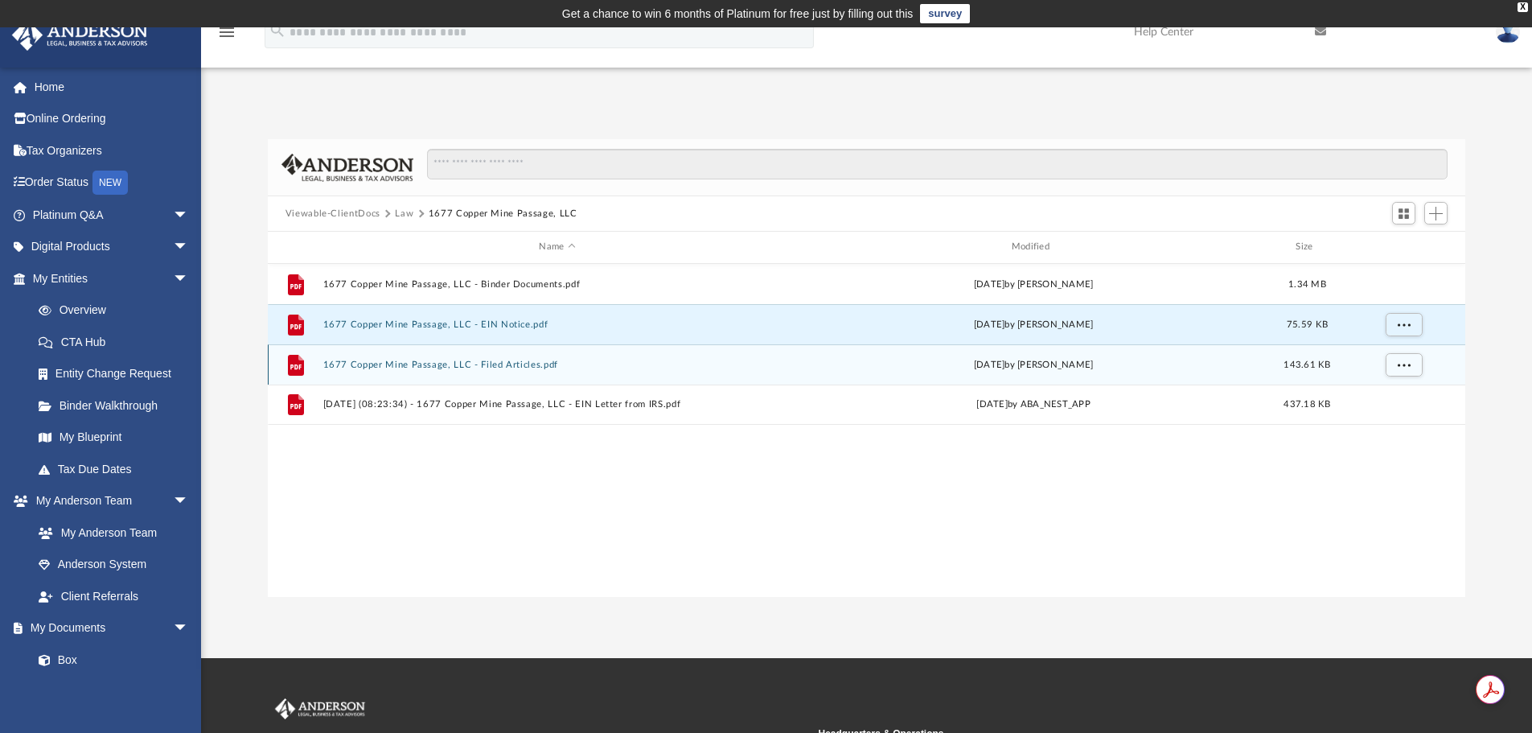
click at [437, 367] on button "1677 Copper Mine Passage, LLC - Filed Articles.pdf" at bounding box center [556, 364] width 469 height 10
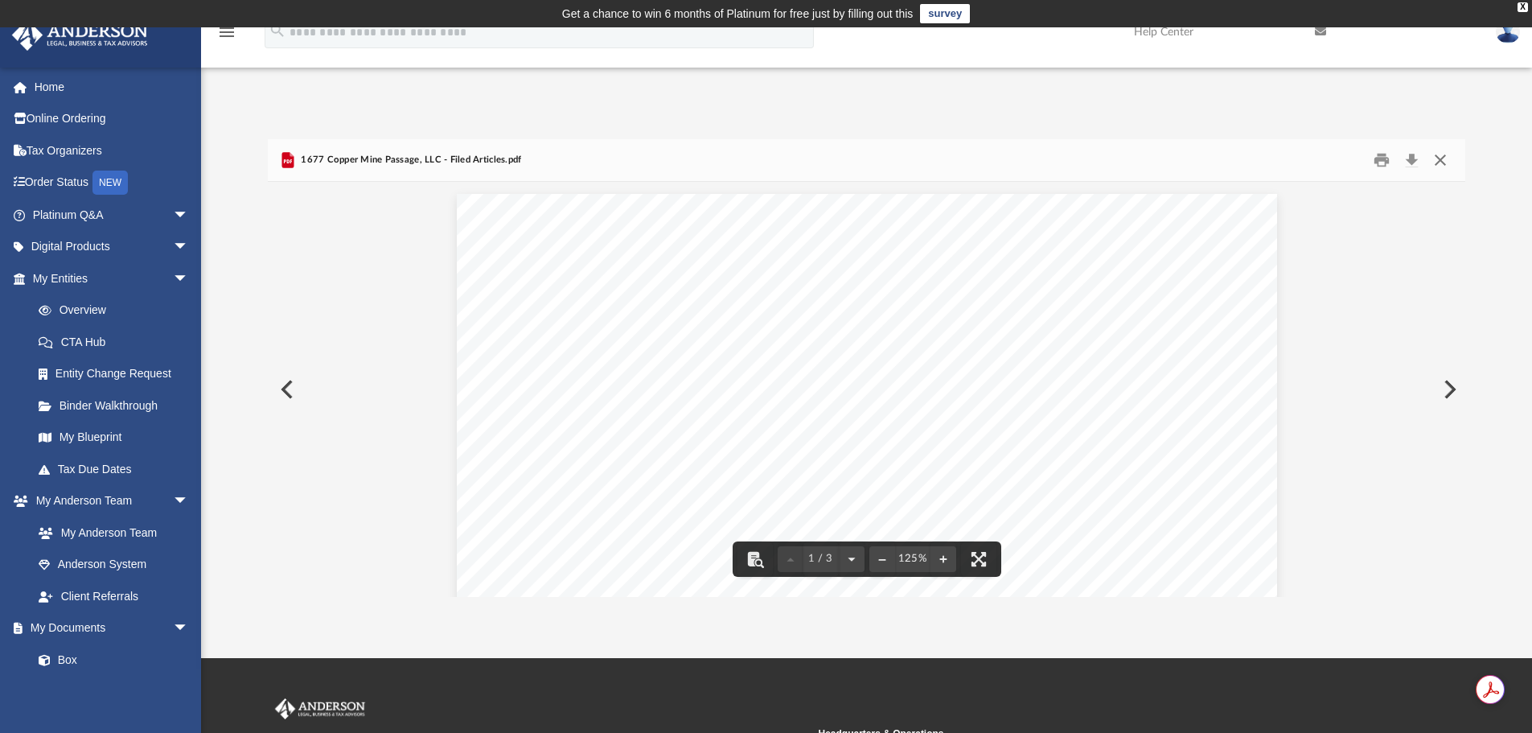
click at [1435, 159] on button "Close" at bounding box center [1440, 160] width 29 height 25
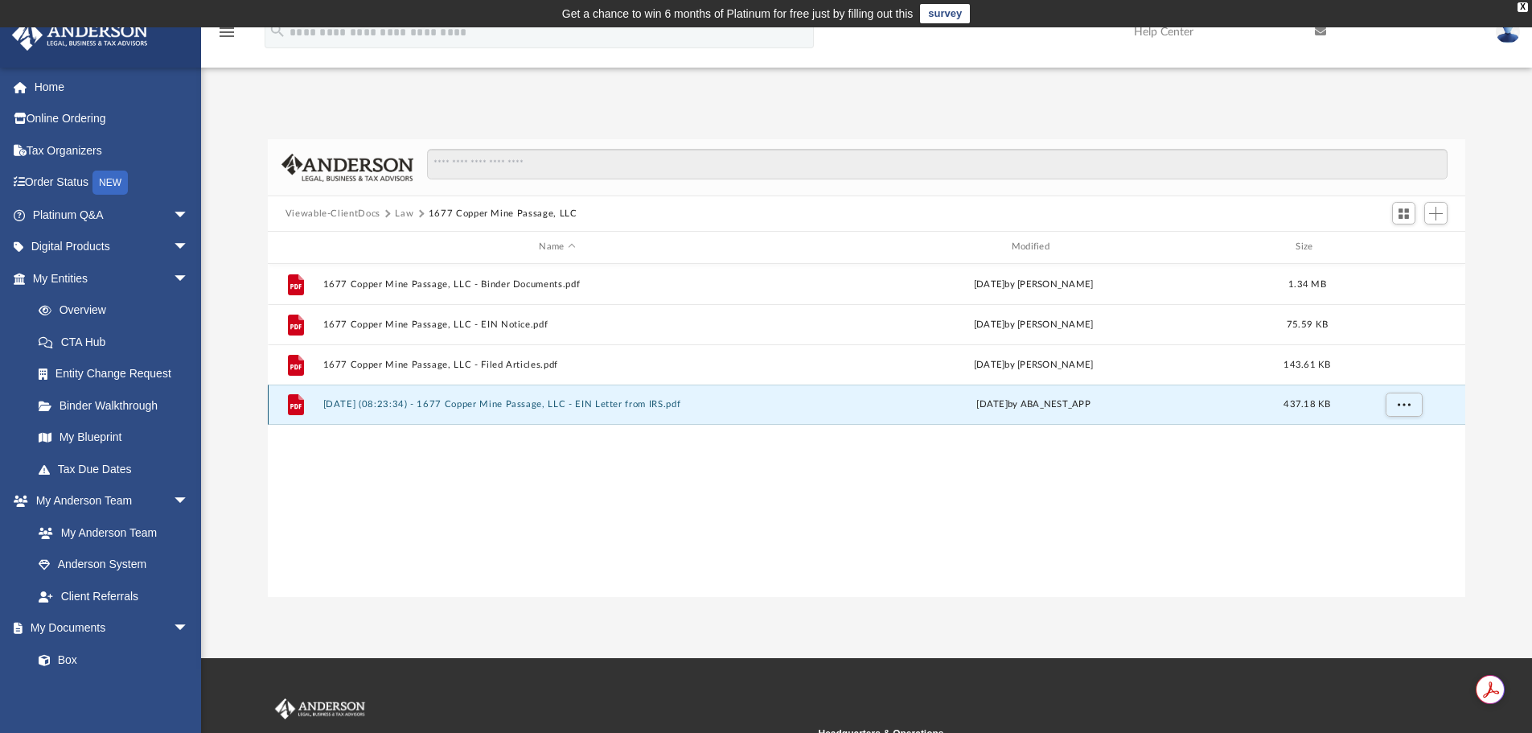
click at [467, 400] on button "[DATE] (08:23:34) - 1677 Copper Mine Passage, LLC - EIN Letter from IRS.pdf" at bounding box center [556, 404] width 469 height 10
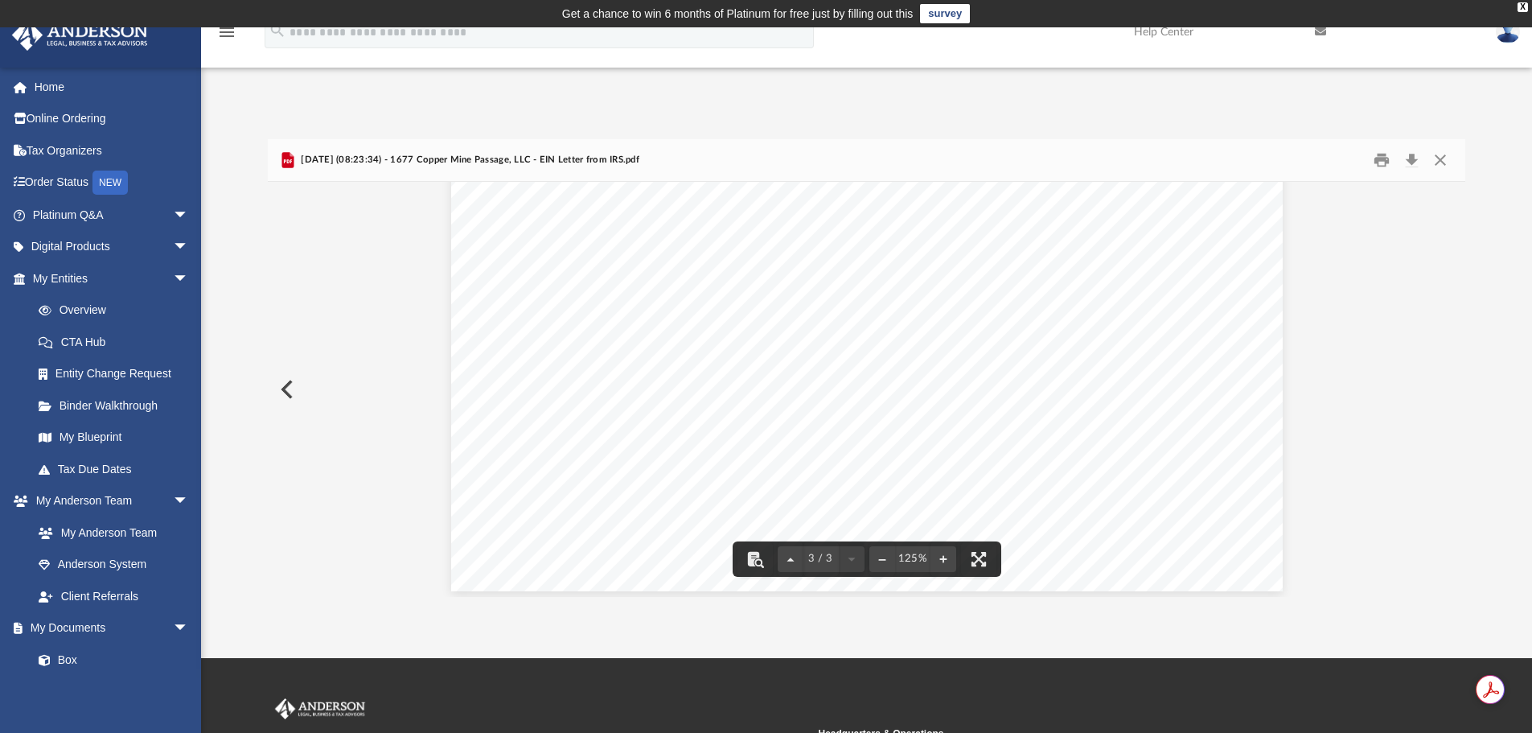
scroll to position [2827, 0]
click at [1438, 154] on button "Close" at bounding box center [1440, 160] width 29 height 25
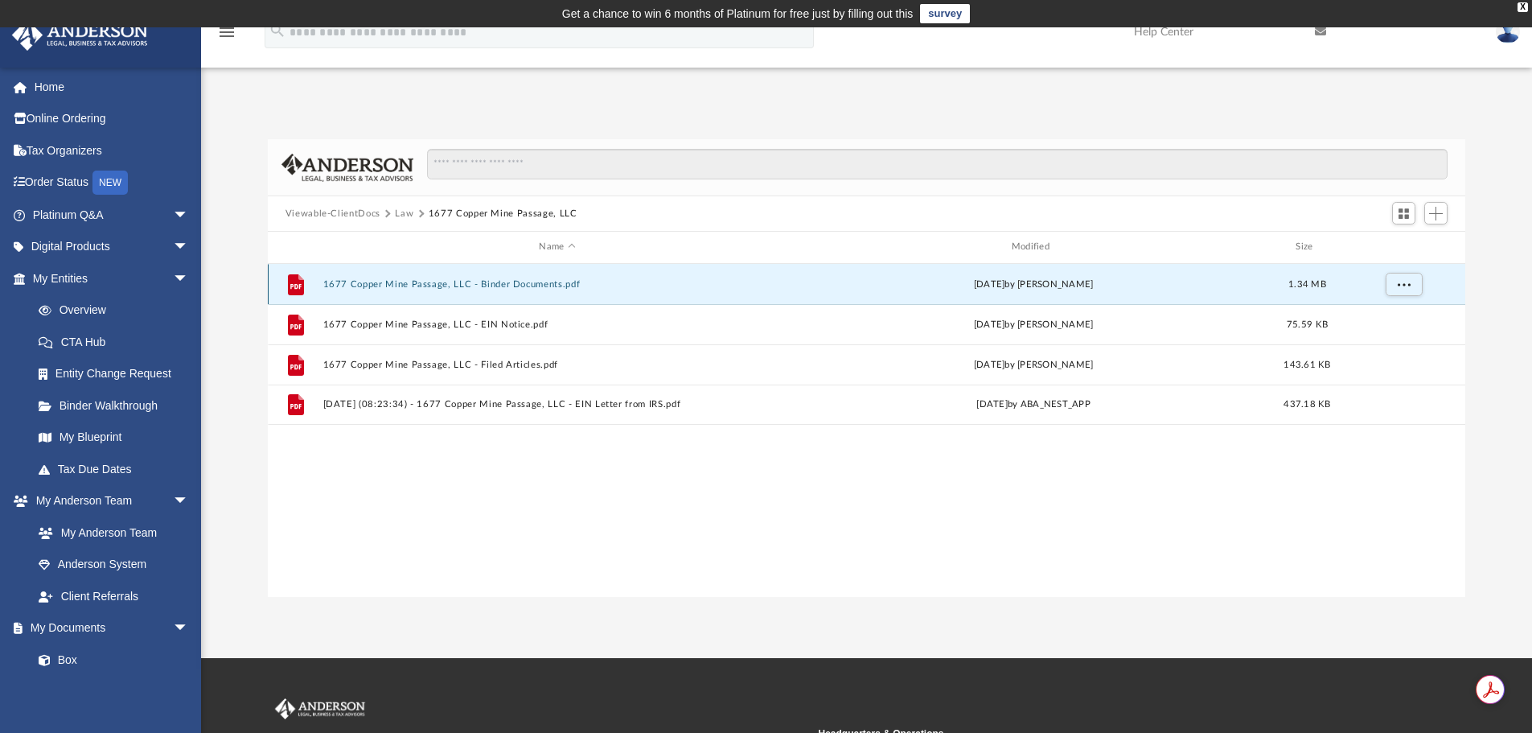
click at [404, 289] on button "1677 Copper Mine Passage, LLC - Binder Documents.pdf" at bounding box center [556, 284] width 469 height 10
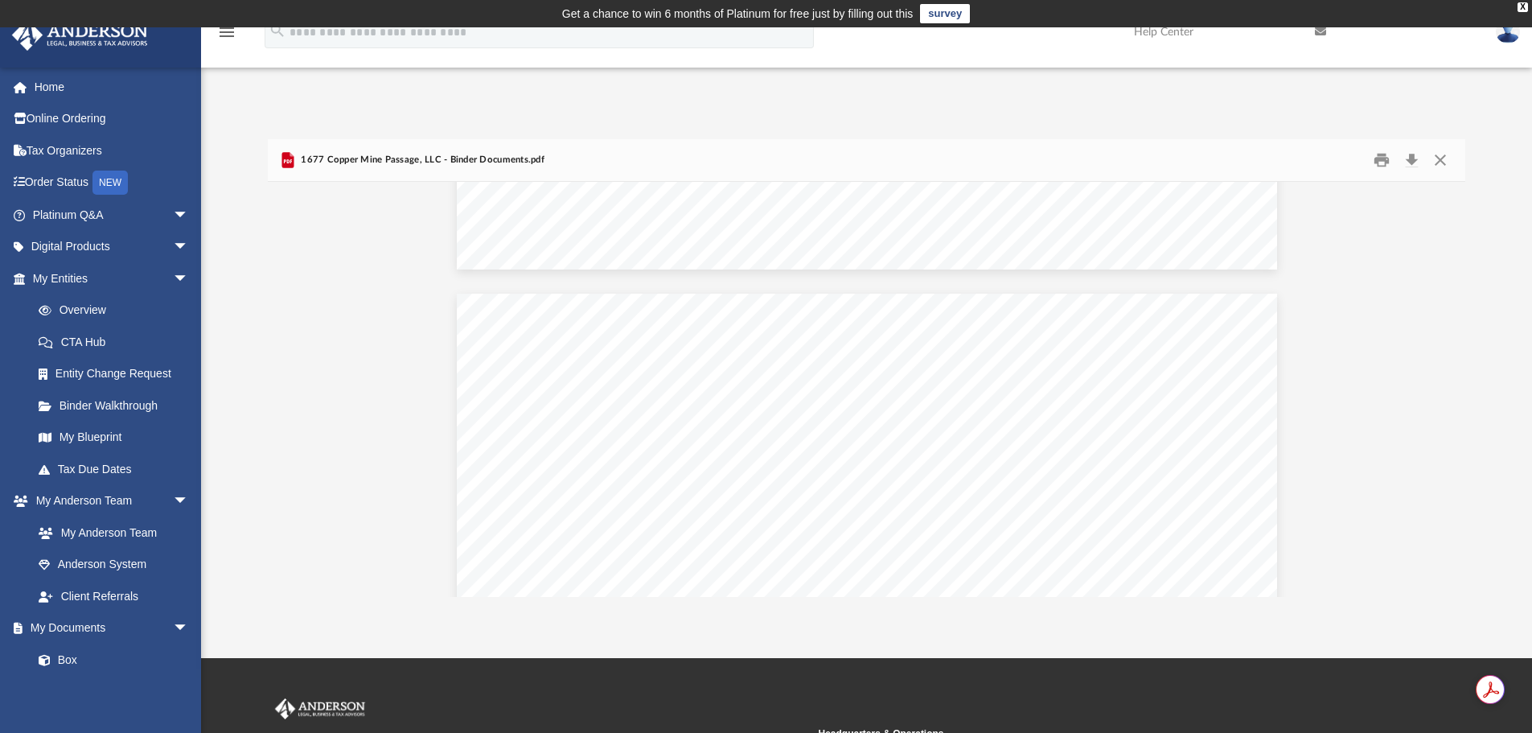
scroll to position [21593, 0]
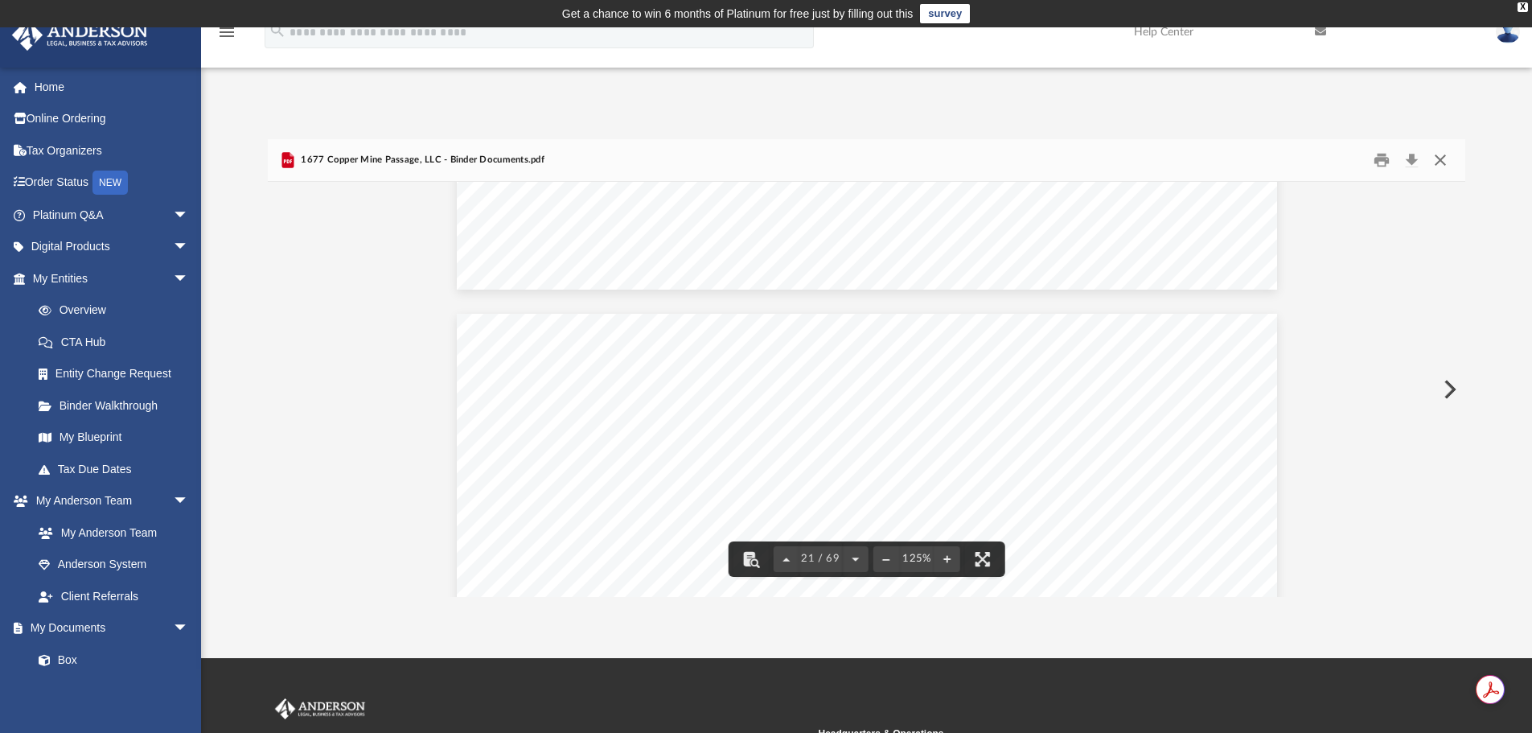
click at [1440, 154] on button "Close" at bounding box center [1440, 160] width 29 height 25
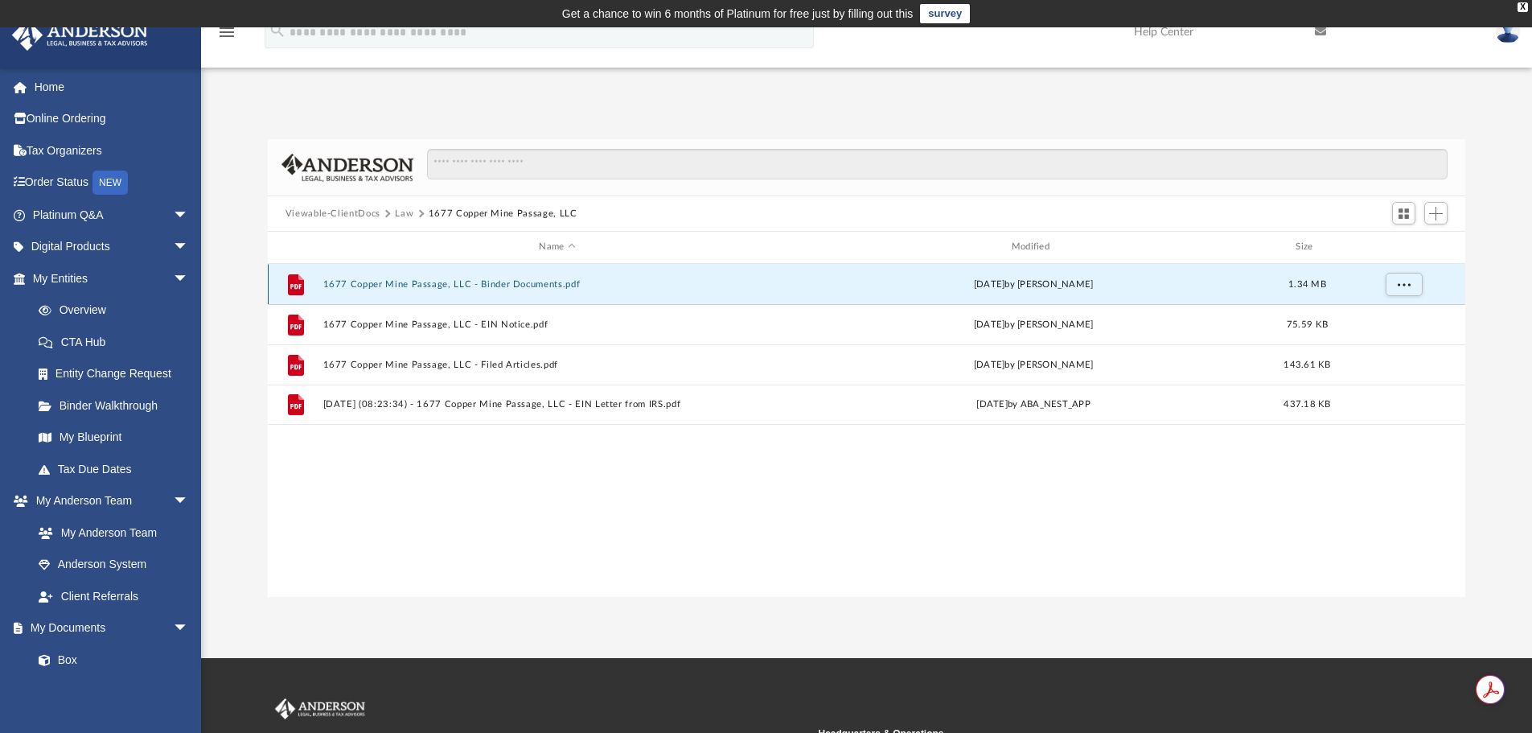
click at [558, 295] on div "File 1677 Copper Mine Passage, LLC - Binder Documents.pdf [DATE] by [PERSON_NAM…" at bounding box center [867, 284] width 1198 height 40
click at [563, 281] on button "1677 Copper Mine Passage, LLC - Binder Documents.pdf" at bounding box center [556, 284] width 469 height 10
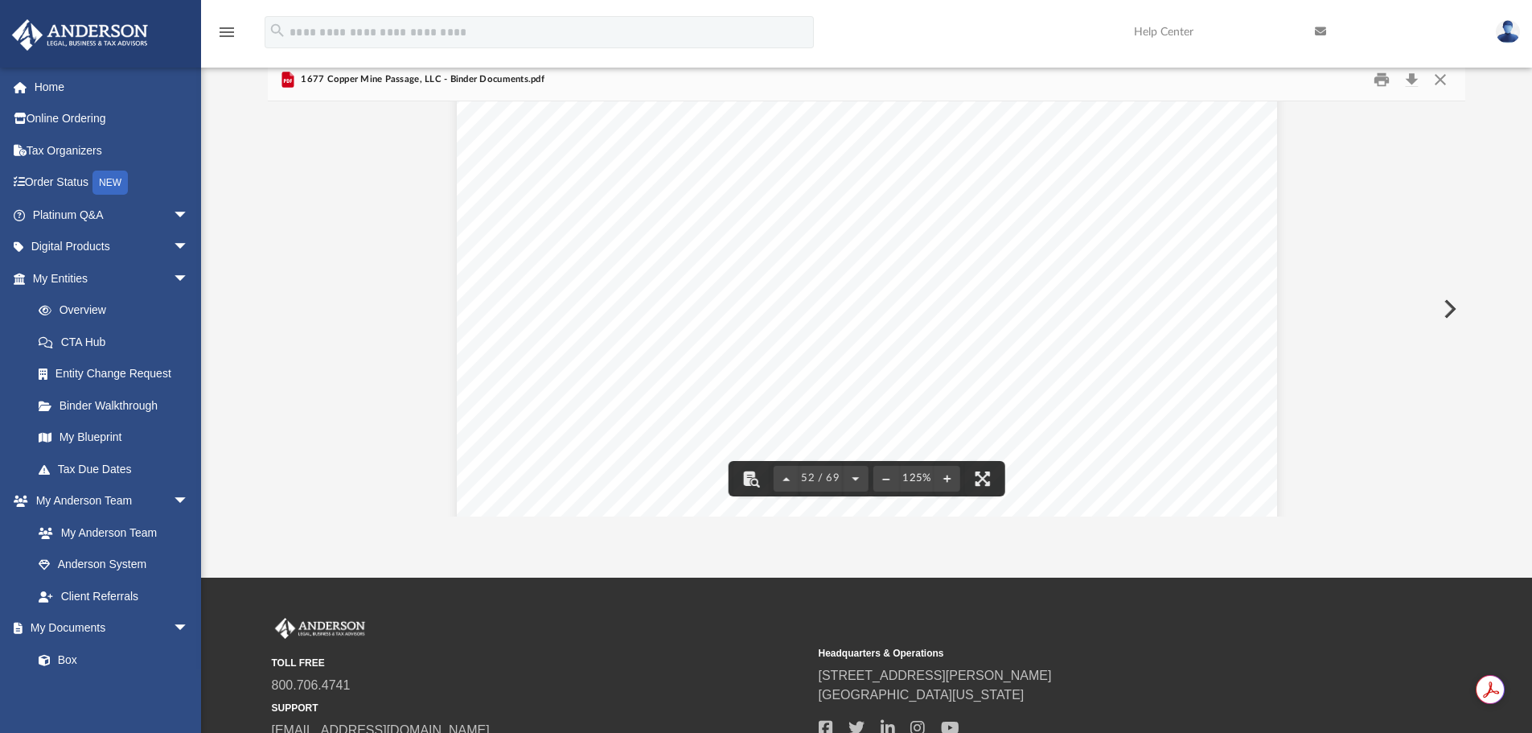
scroll to position [55451, 0]
click at [1385, 76] on button "Print" at bounding box center [1381, 80] width 32 height 25
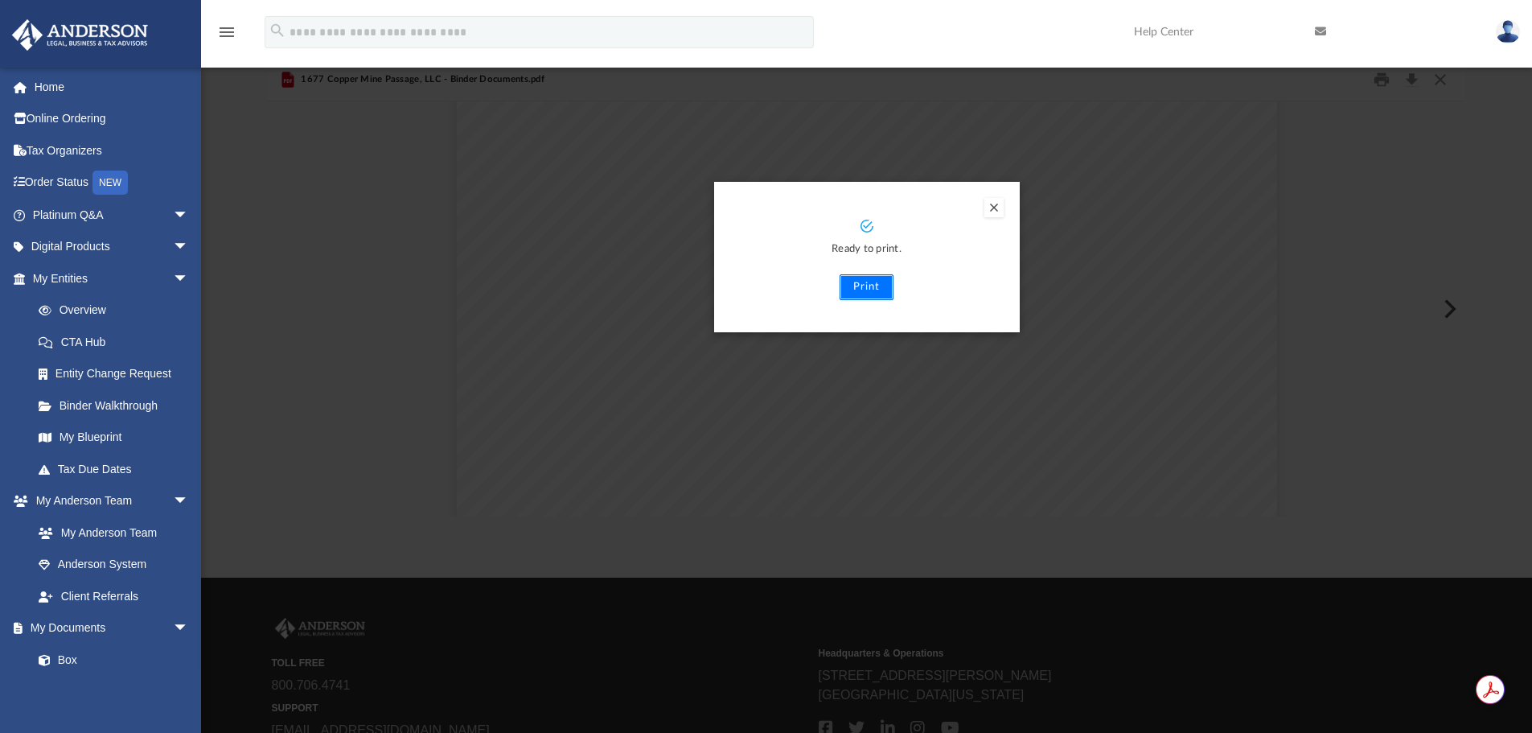
click at [876, 285] on button "Print" at bounding box center [867, 287] width 54 height 26
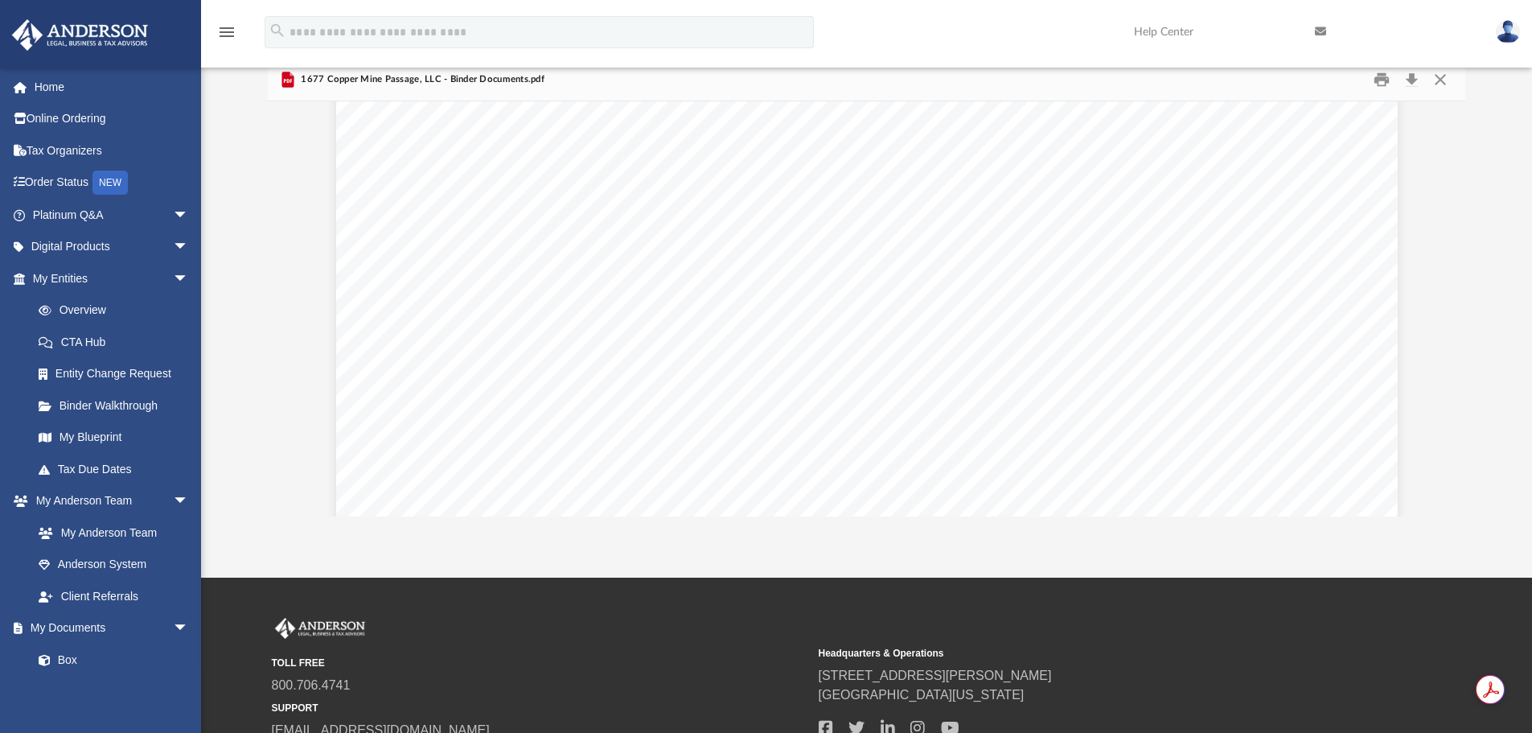
scroll to position [73770, 0]
